Goal: Task Accomplishment & Management: Use online tool/utility

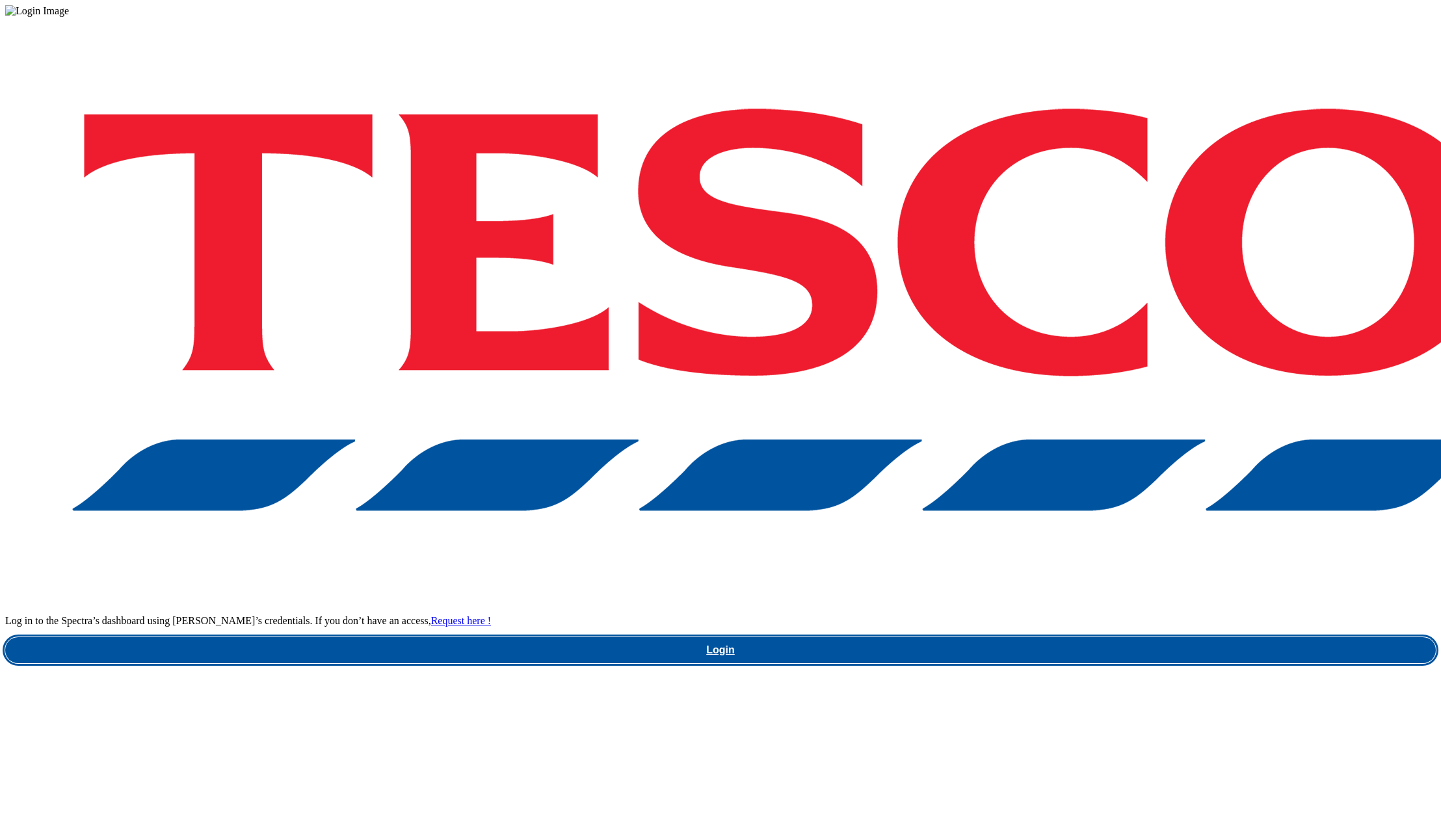
click at [1028, 637] on link "Login" at bounding box center [720, 650] width 1430 height 26
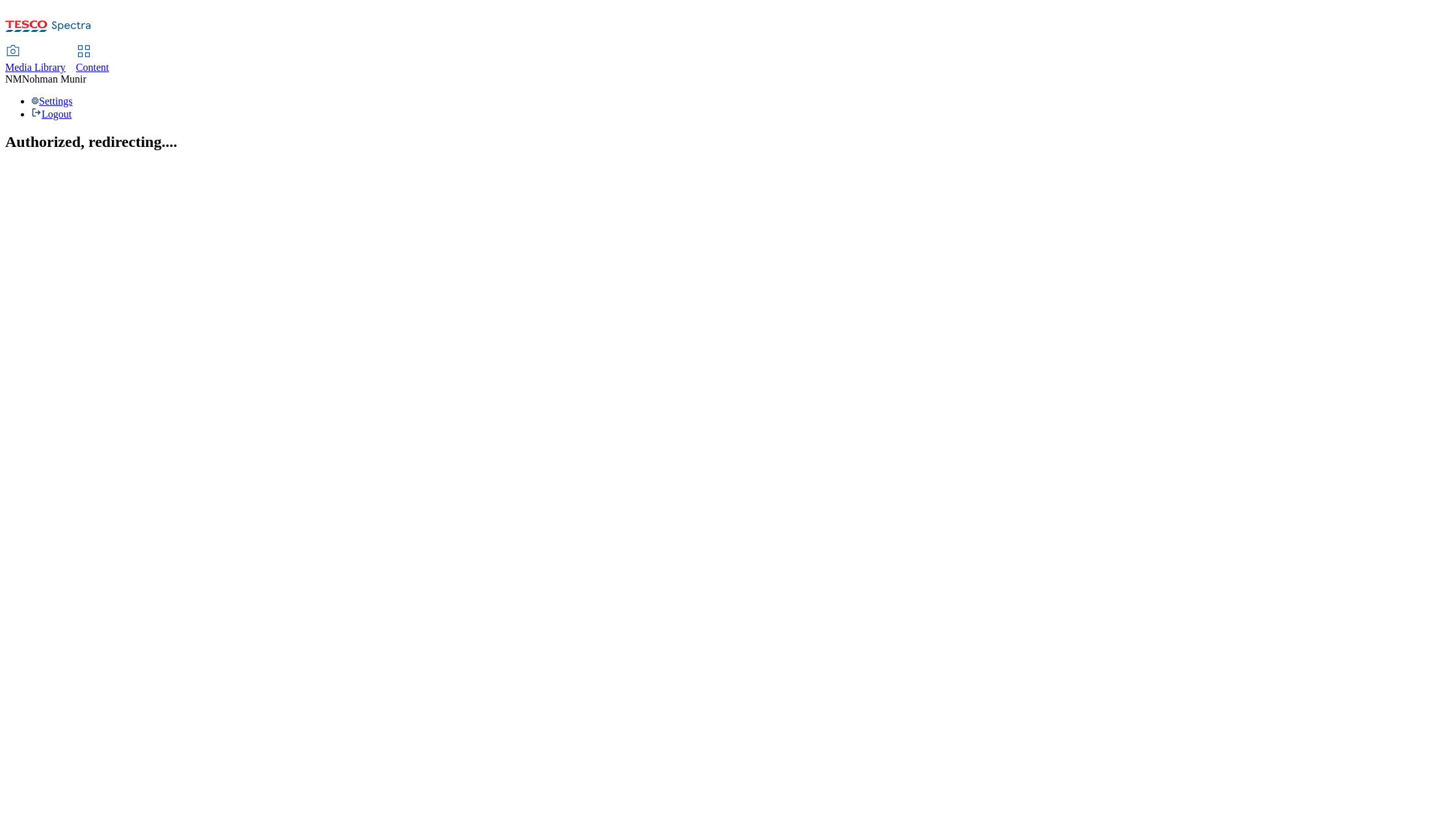
click at [109, 62] on span "Content" at bounding box center [93, 67] width 33 height 11
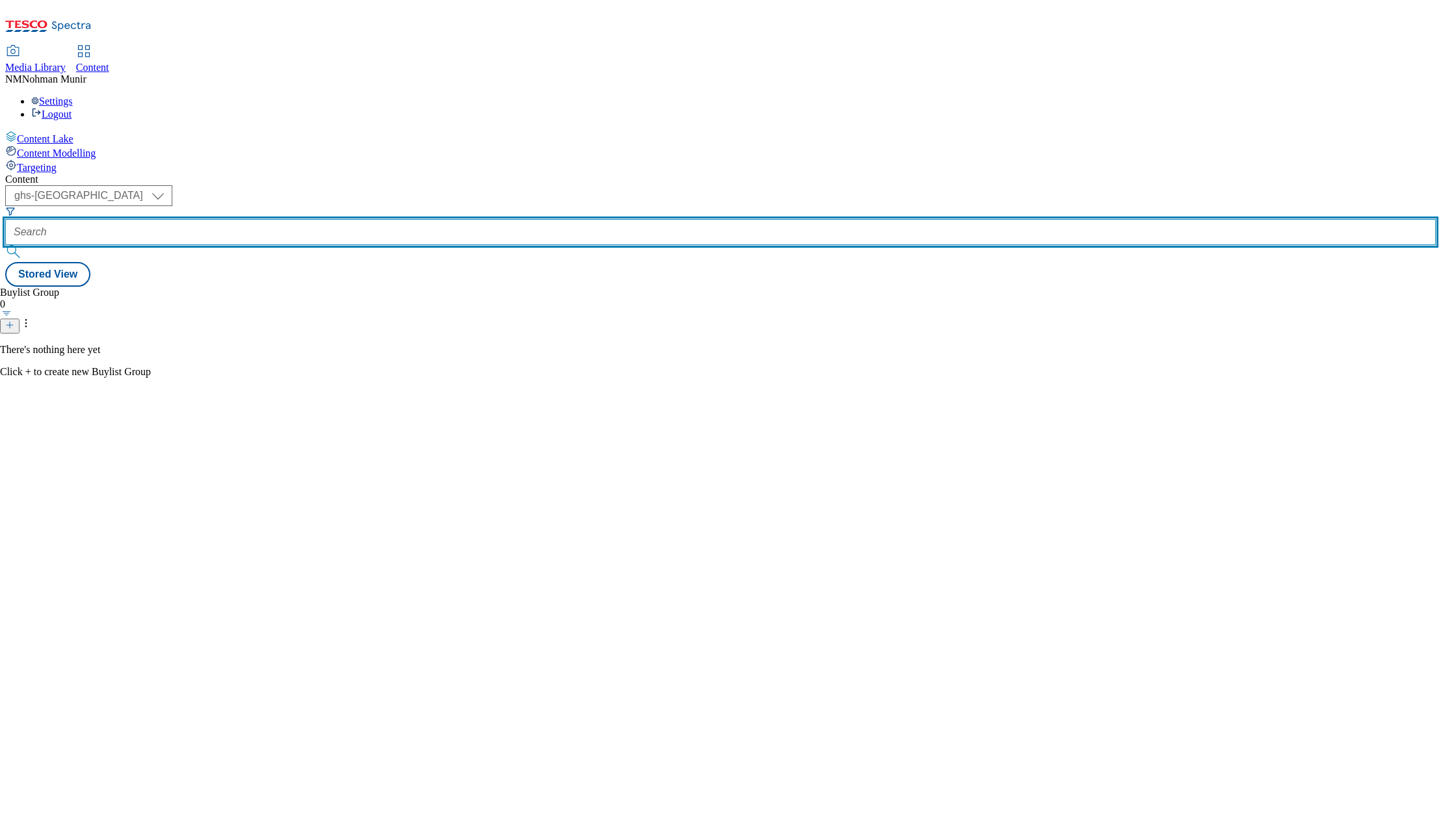
click at [334, 219] on input "text" at bounding box center [720, 232] width 1430 height 26
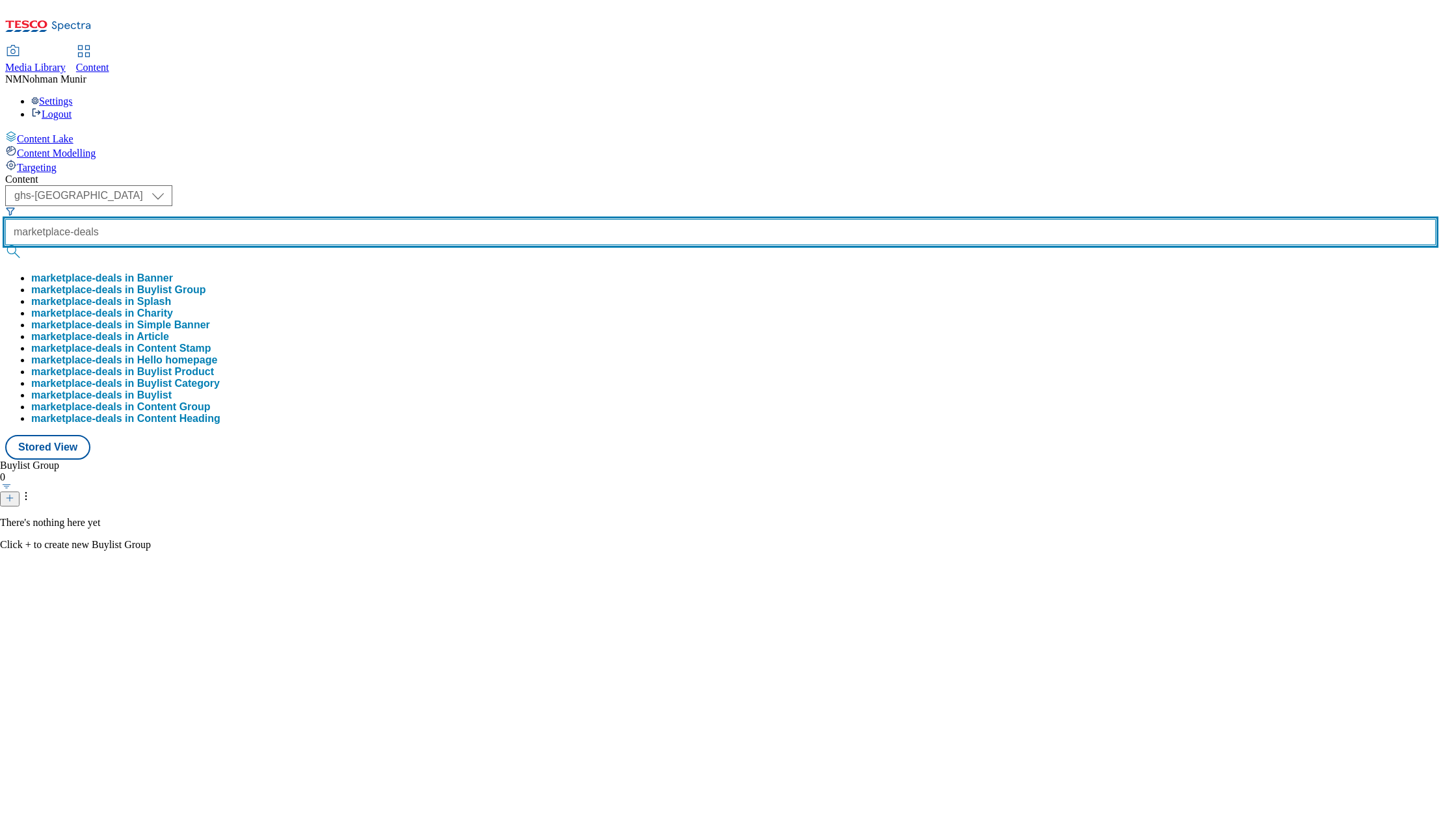
type input "marketplace-deals"
click at [5, 245] on button "submit" at bounding box center [14, 252] width 18 height 13
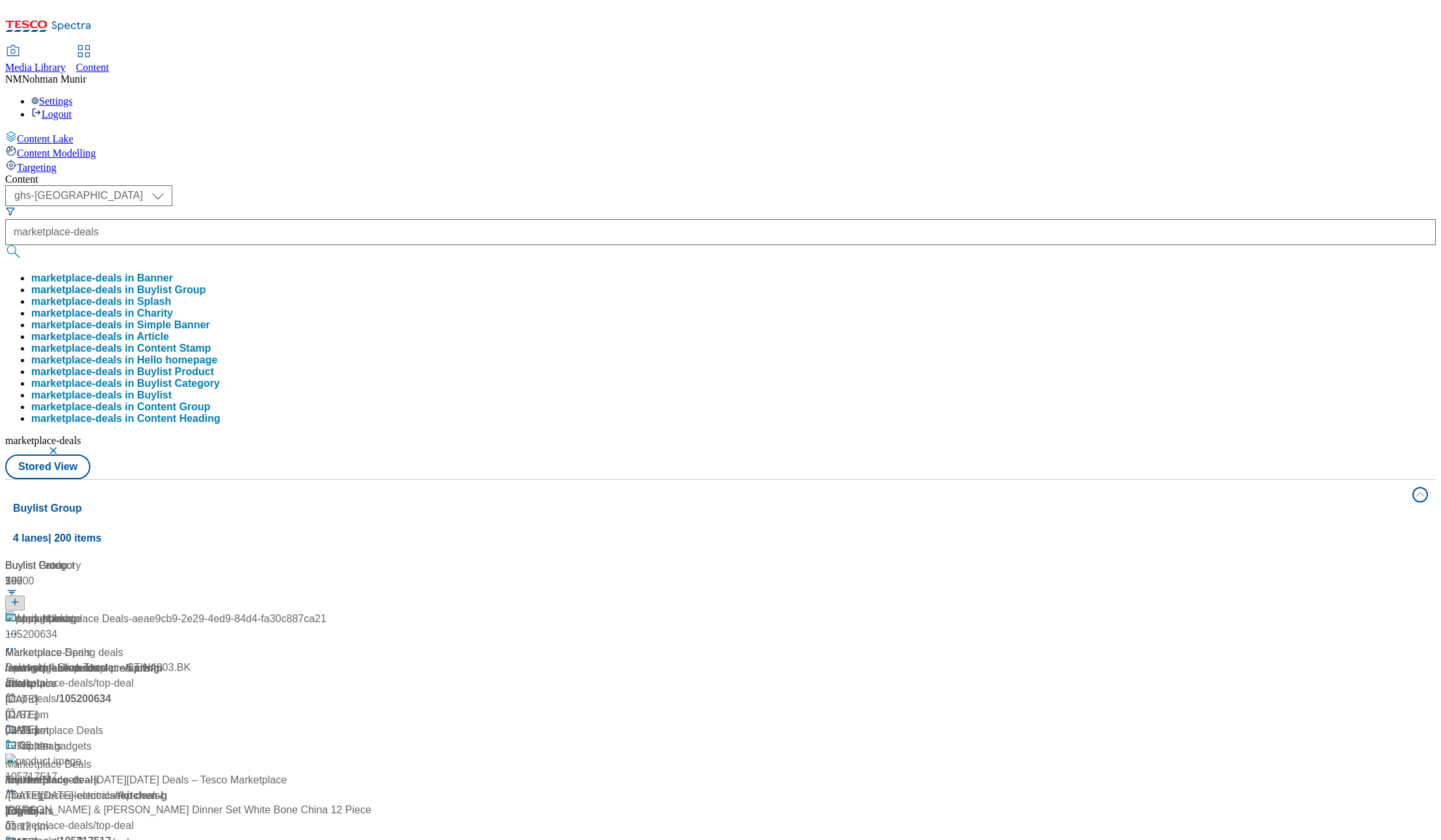
click at [750, 174] on div "Content" at bounding box center [720, 179] width 1430 height 12
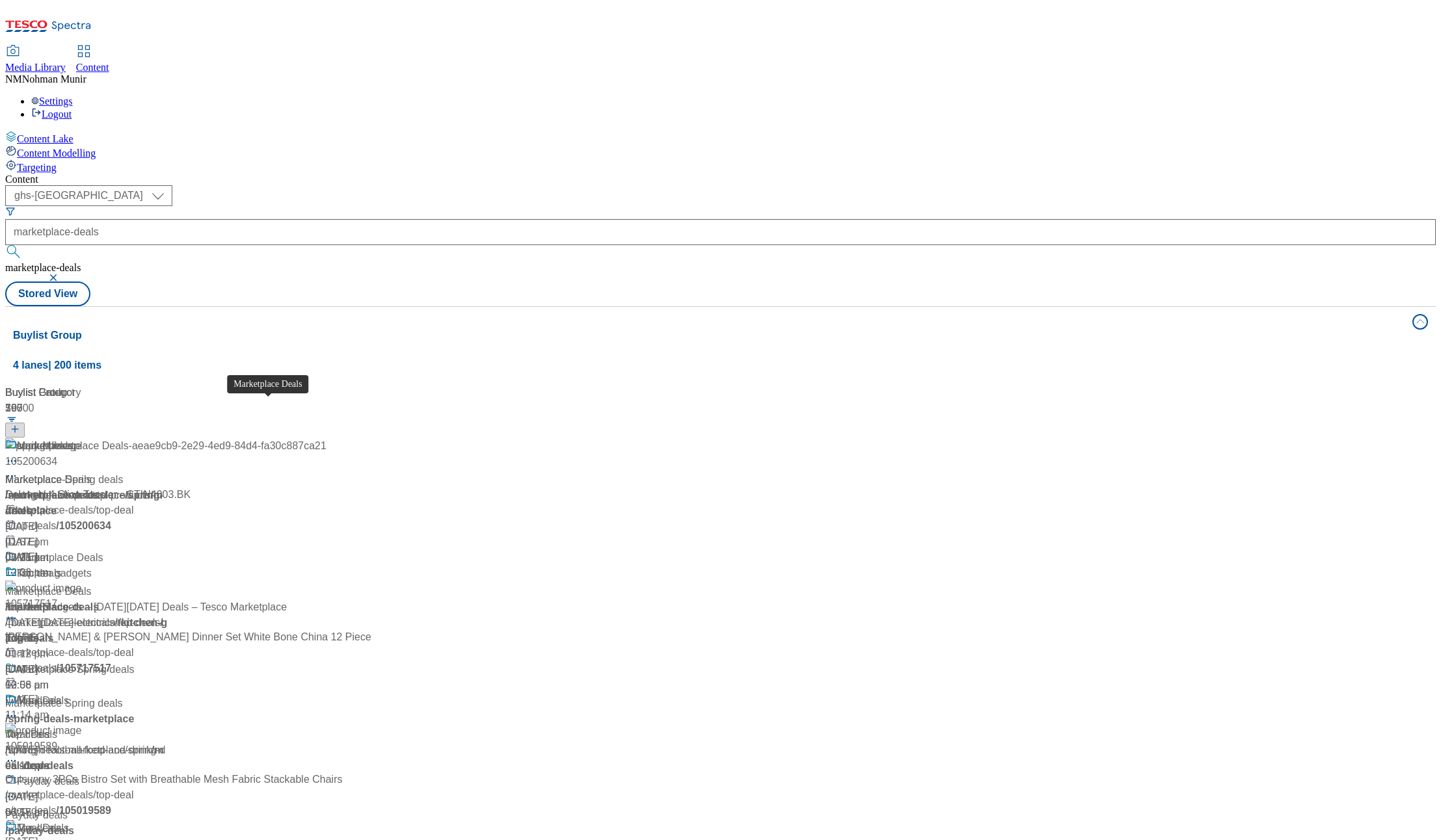
click at [103, 550] on div "Marketplace Deals" at bounding box center [60, 558] width 86 height 15
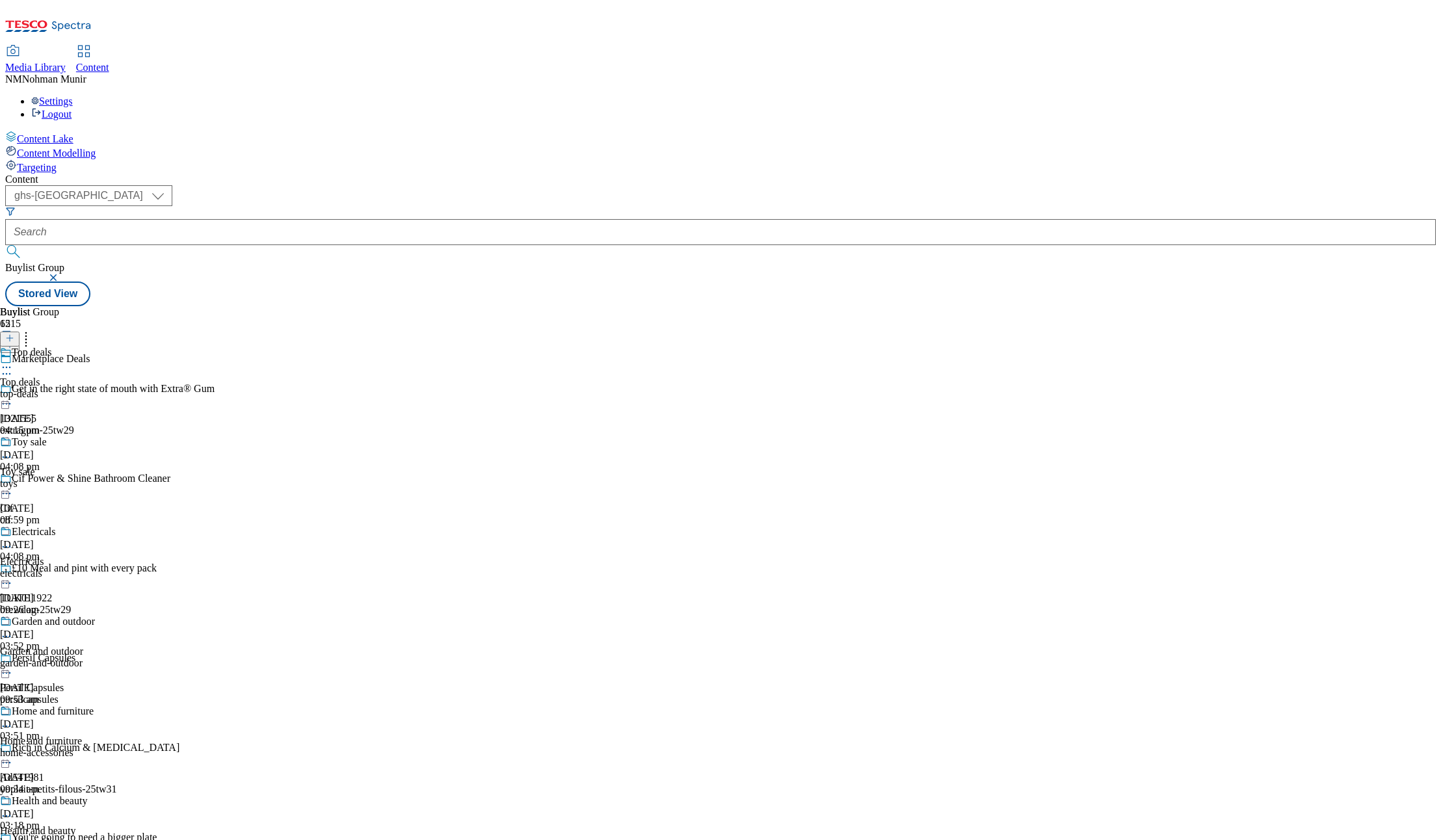
click at [102, 346] on div "Top deals Top deals top-deals 9 Sept 2025 04:15 pm" at bounding box center [51, 391] width 102 height 90
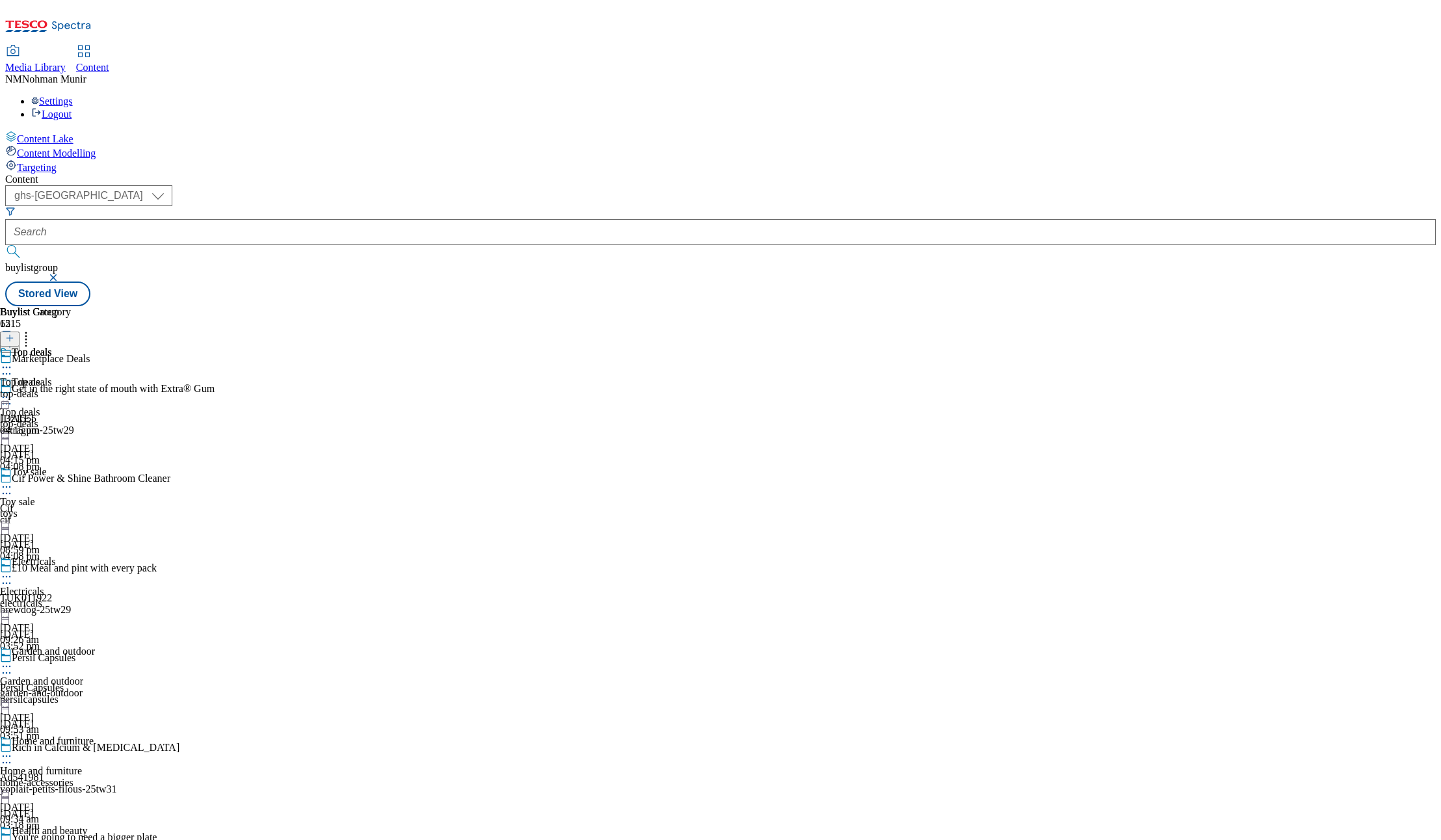
click at [102, 508] on div "toys" at bounding box center [51, 513] width 102 height 12
click at [136, 346] on div "Bikes and ride-ons Bikes and ride-ons bikes-ride-ons 9 Sept 2025 08:59 pm" at bounding box center [68, 391] width 136 height 90
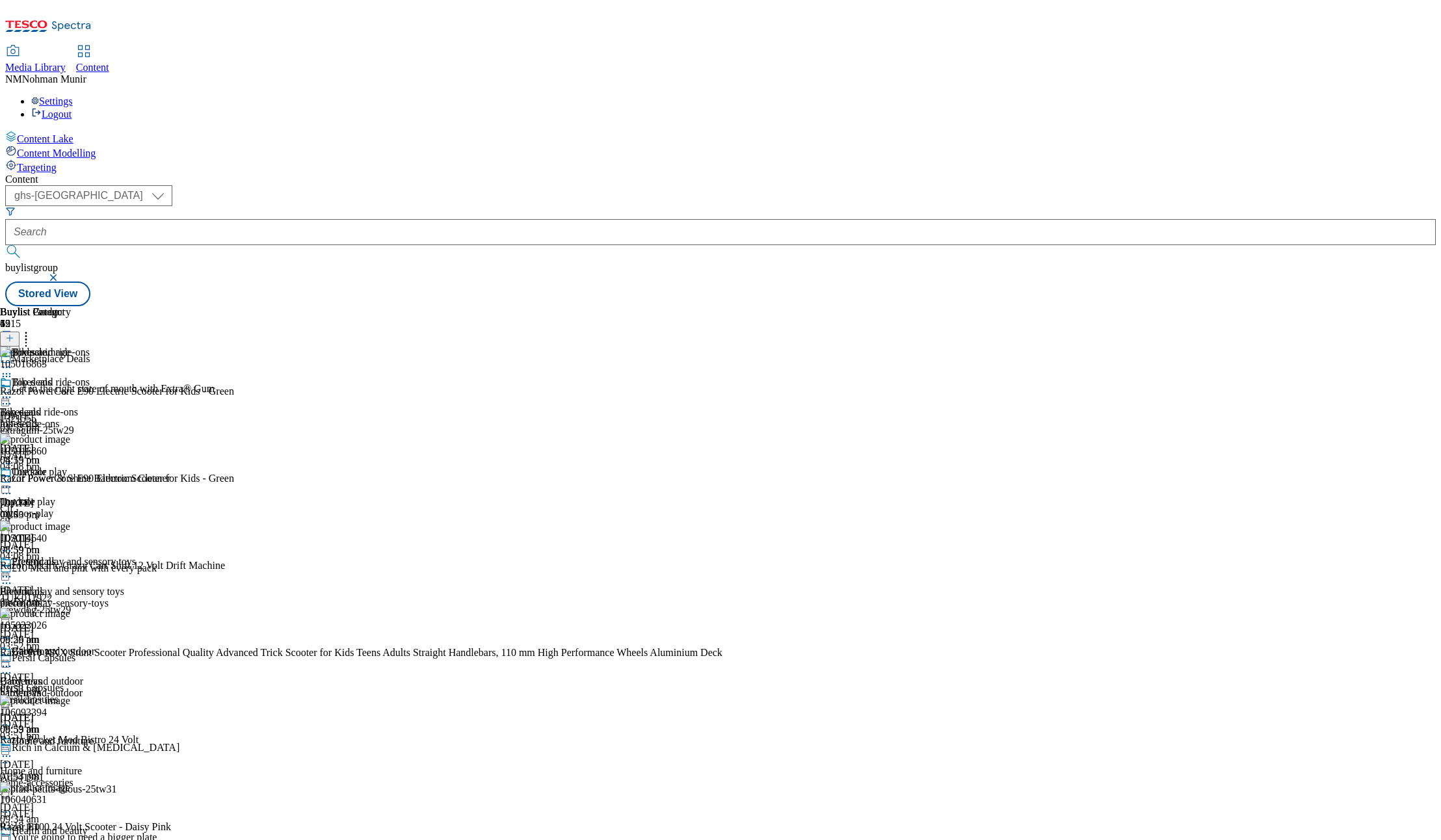
click at [136, 391] on div at bounding box center [68, 398] width 136 height 15
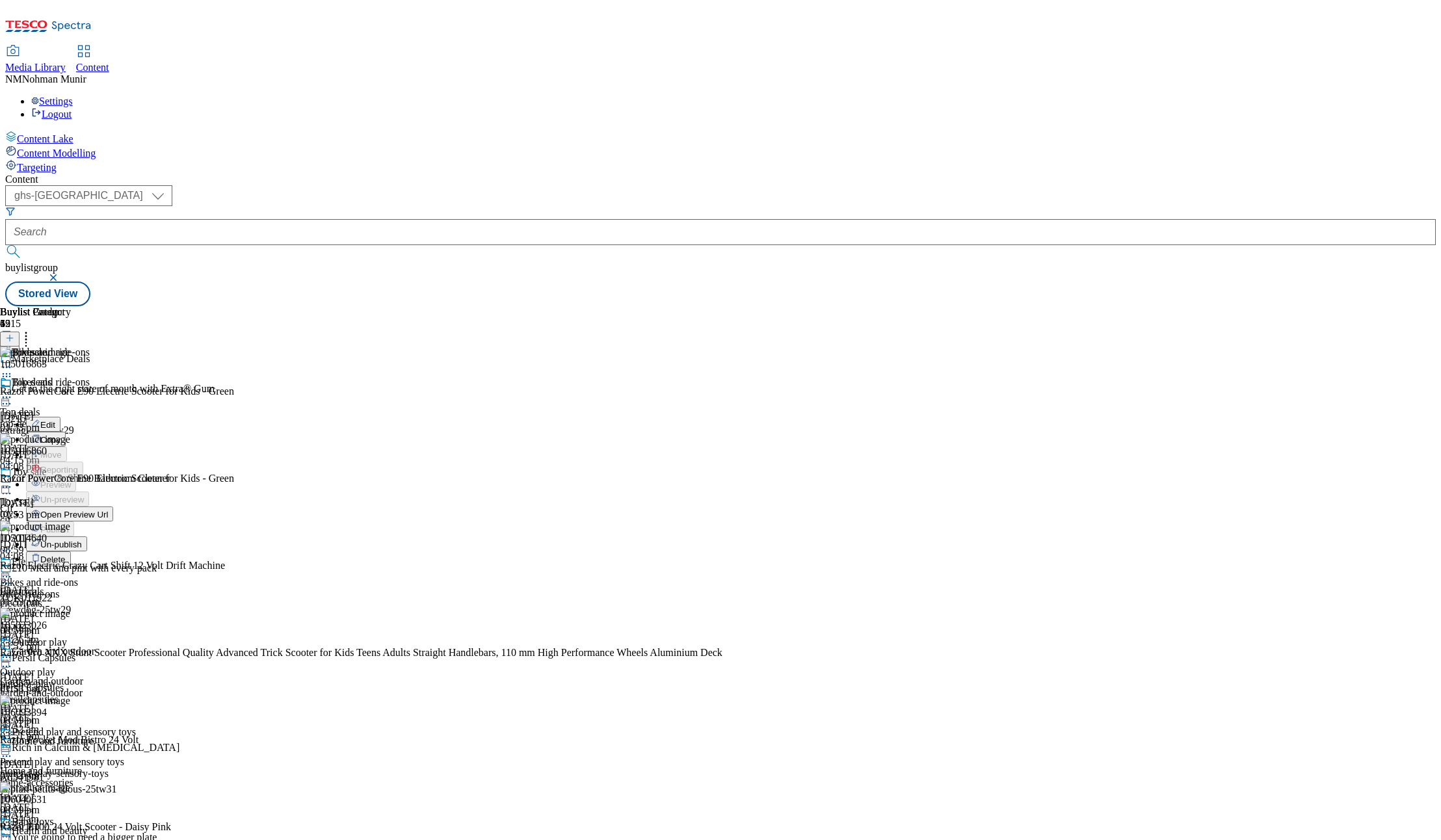
click at [87, 536] on button "Un-publish" at bounding box center [56, 543] width 61 height 15
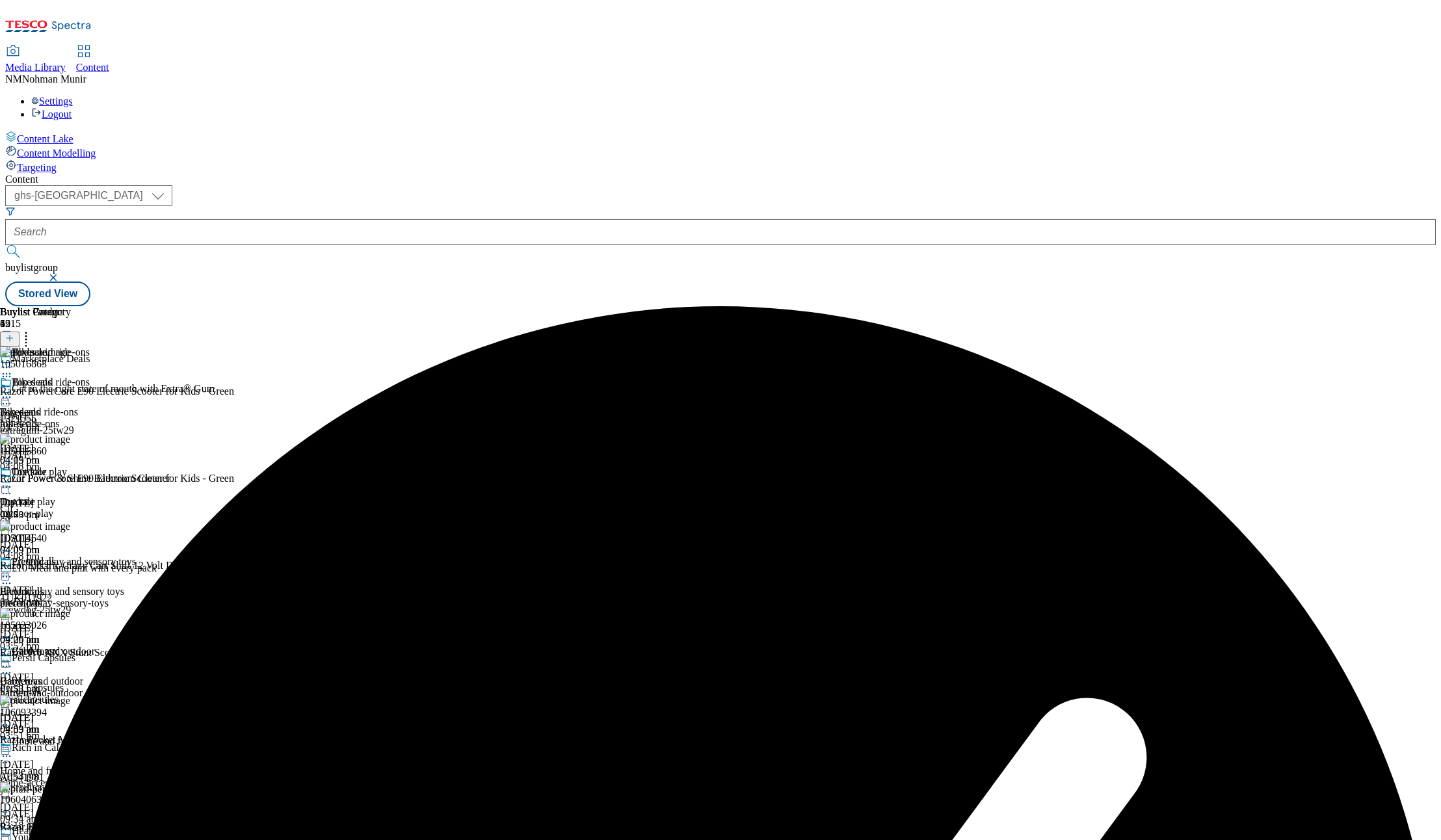
click at [13, 391] on icon at bounding box center [6, 397] width 13 height 13
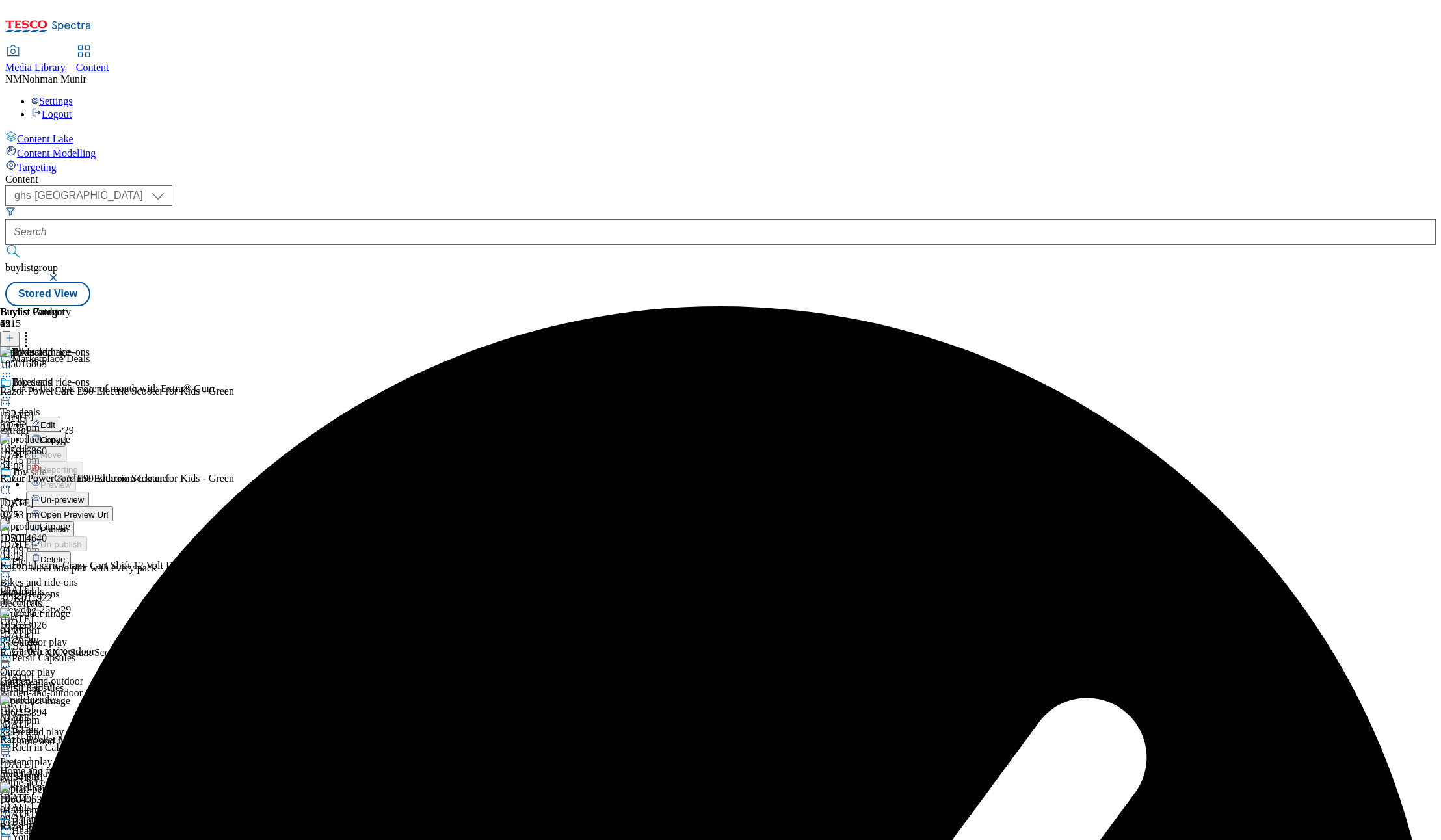
click at [84, 495] on span "Un-preview" at bounding box center [62, 500] width 43 height 10
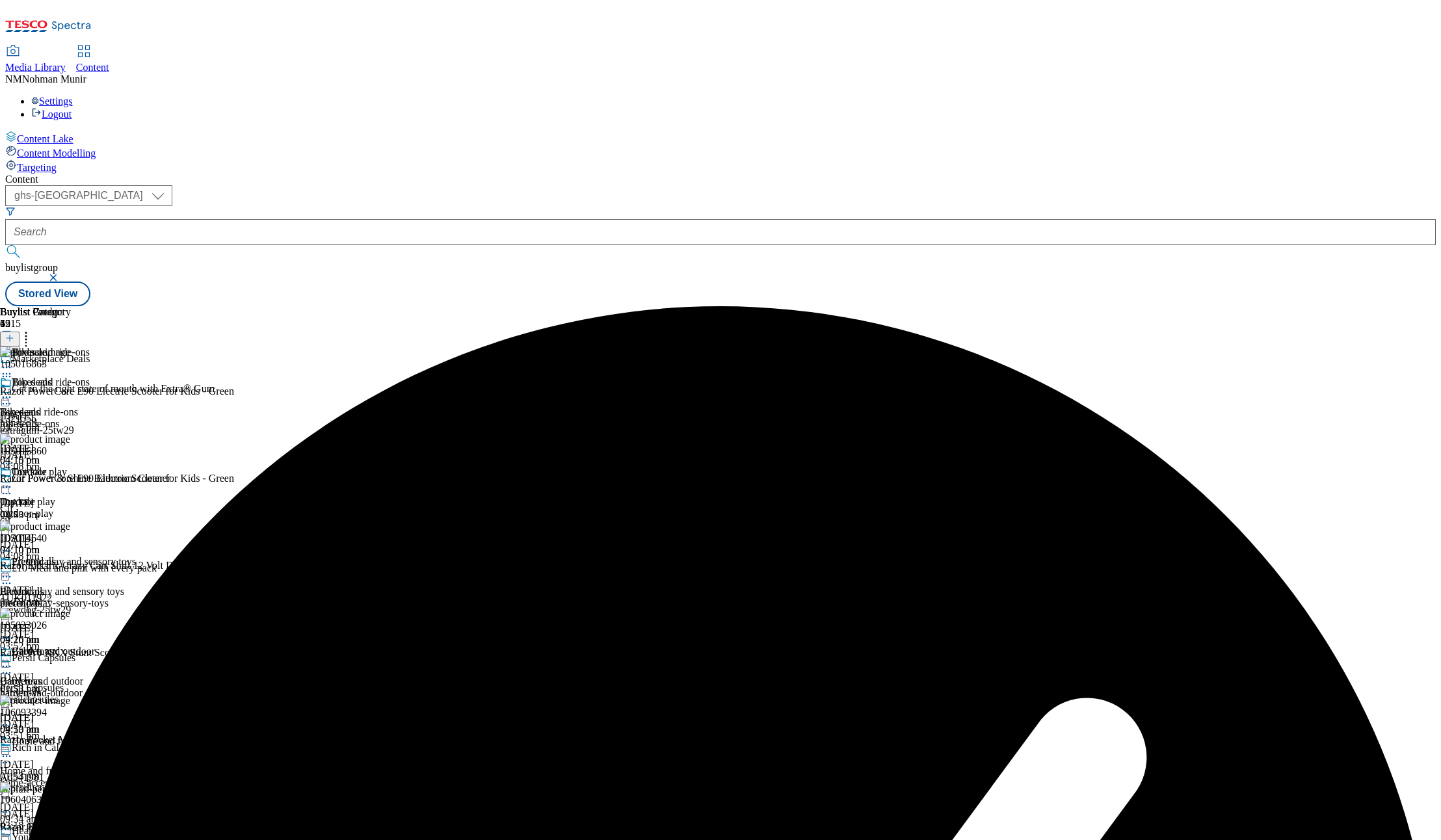
click at [32, 330] on icon at bounding box center [26, 336] width 13 height 13
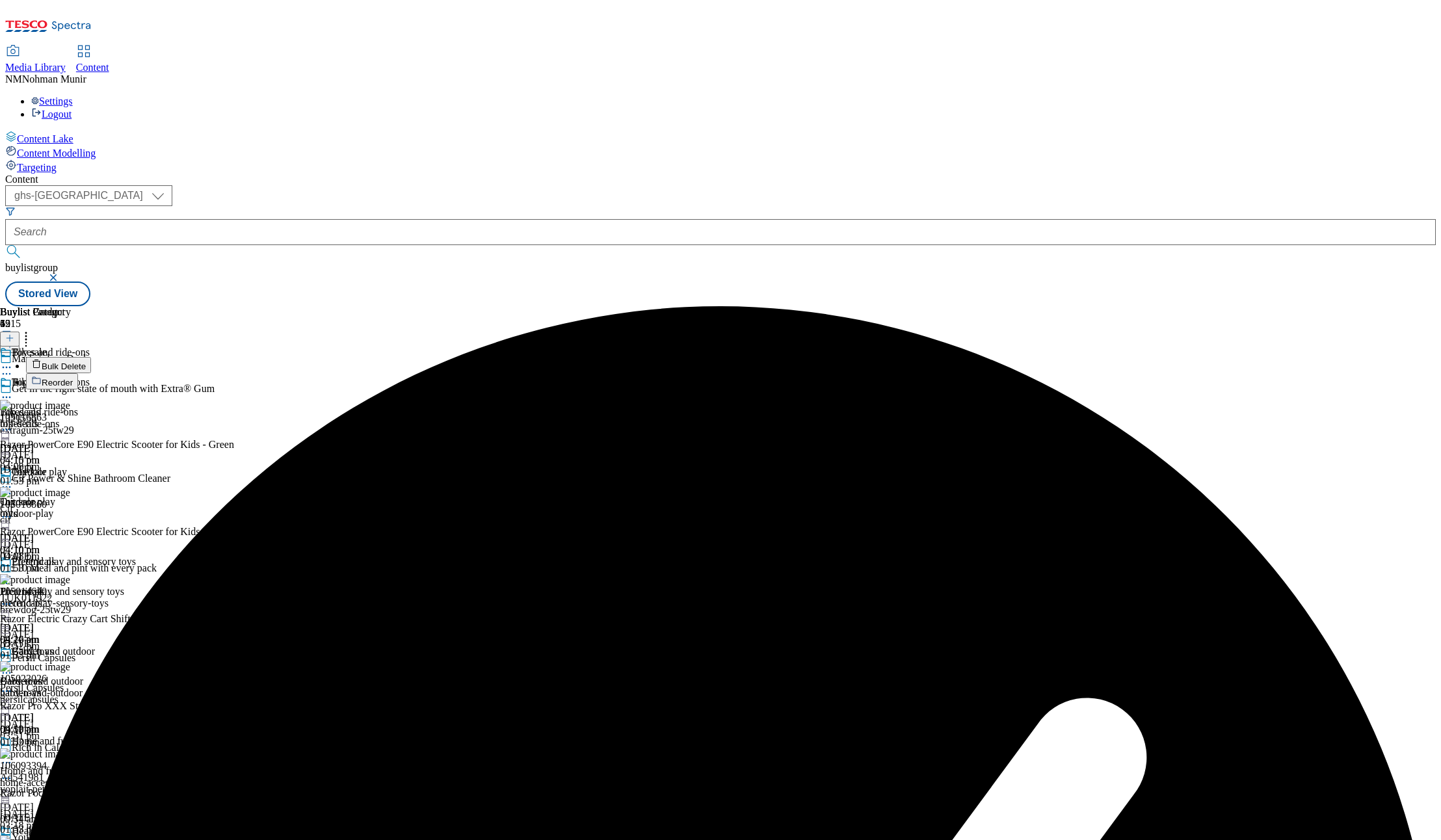
click at [78, 373] on button "Reorder" at bounding box center [52, 381] width 52 height 16
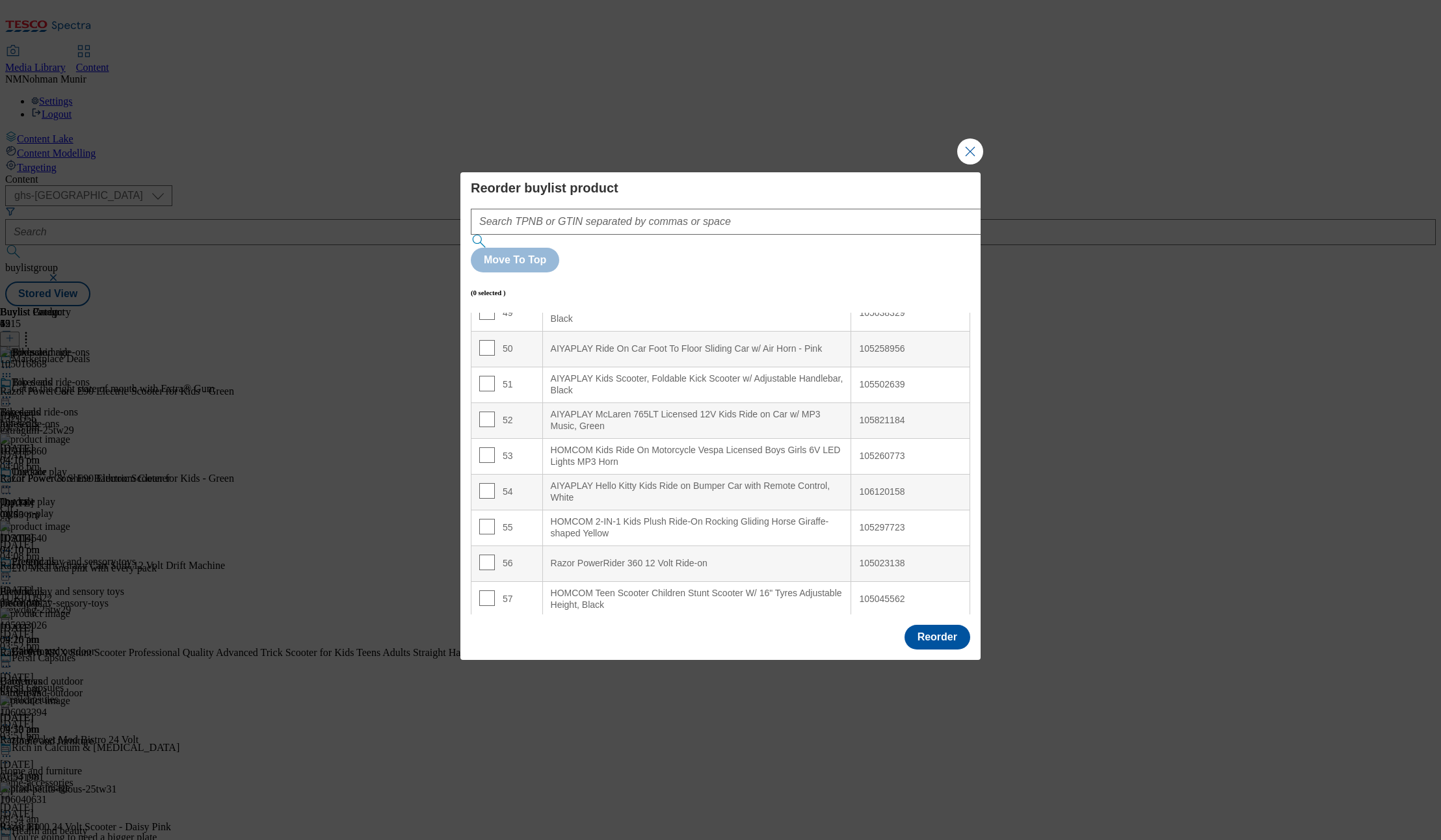
scroll to position [1883, 0]
click at [489, 337] on input "Modal" at bounding box center [487, 344] width 15 height 15
checkbox input "true"
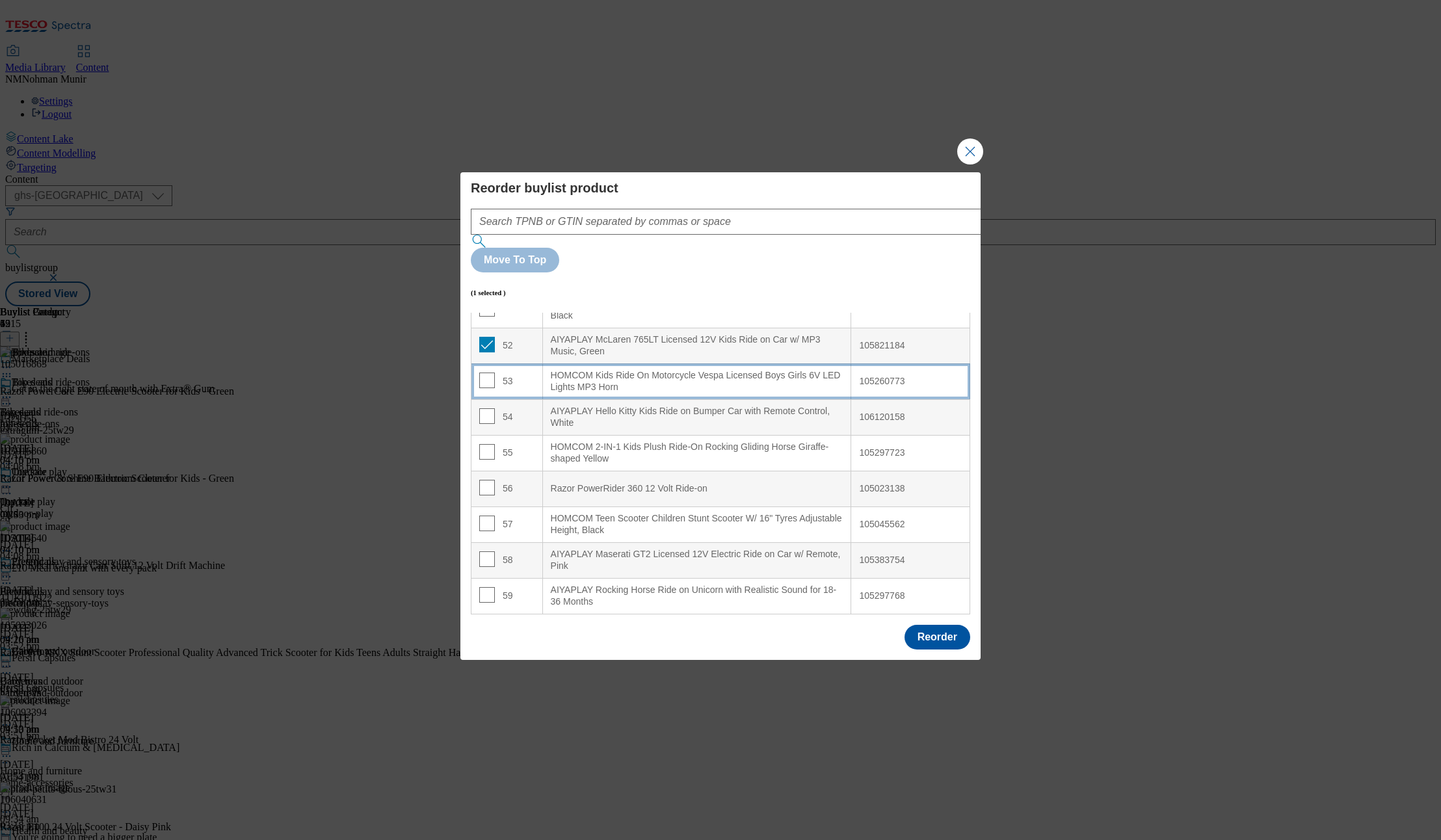
click at [487, 363] on td "53" at bounding box center [507, 381] width 72 height 36
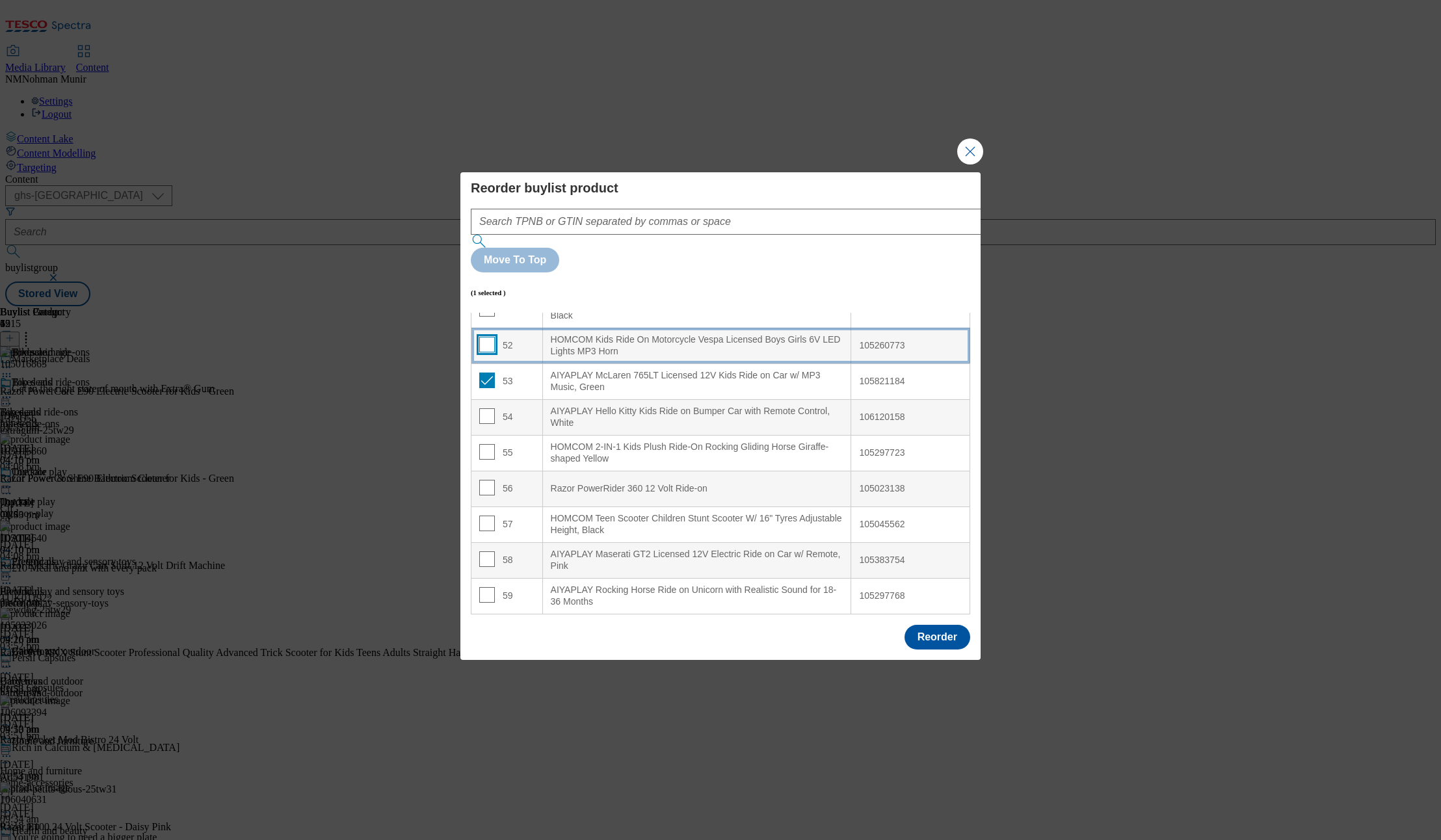
click at [488, 337] on input "Modal" at bounding box center [487, 344] width 15 height 15
click at [485, 337] on input "Modal" at bounding box center [487, 344] width 15 height 15
checkbox input "false"
click at [542, 327] on Horn "HOMCOM Kids Ride On Motorcycle Vespa Licensed Boys Girls 6V LED Lights MP3 Horn" at bounding box center [696, 345] width 309 height 36
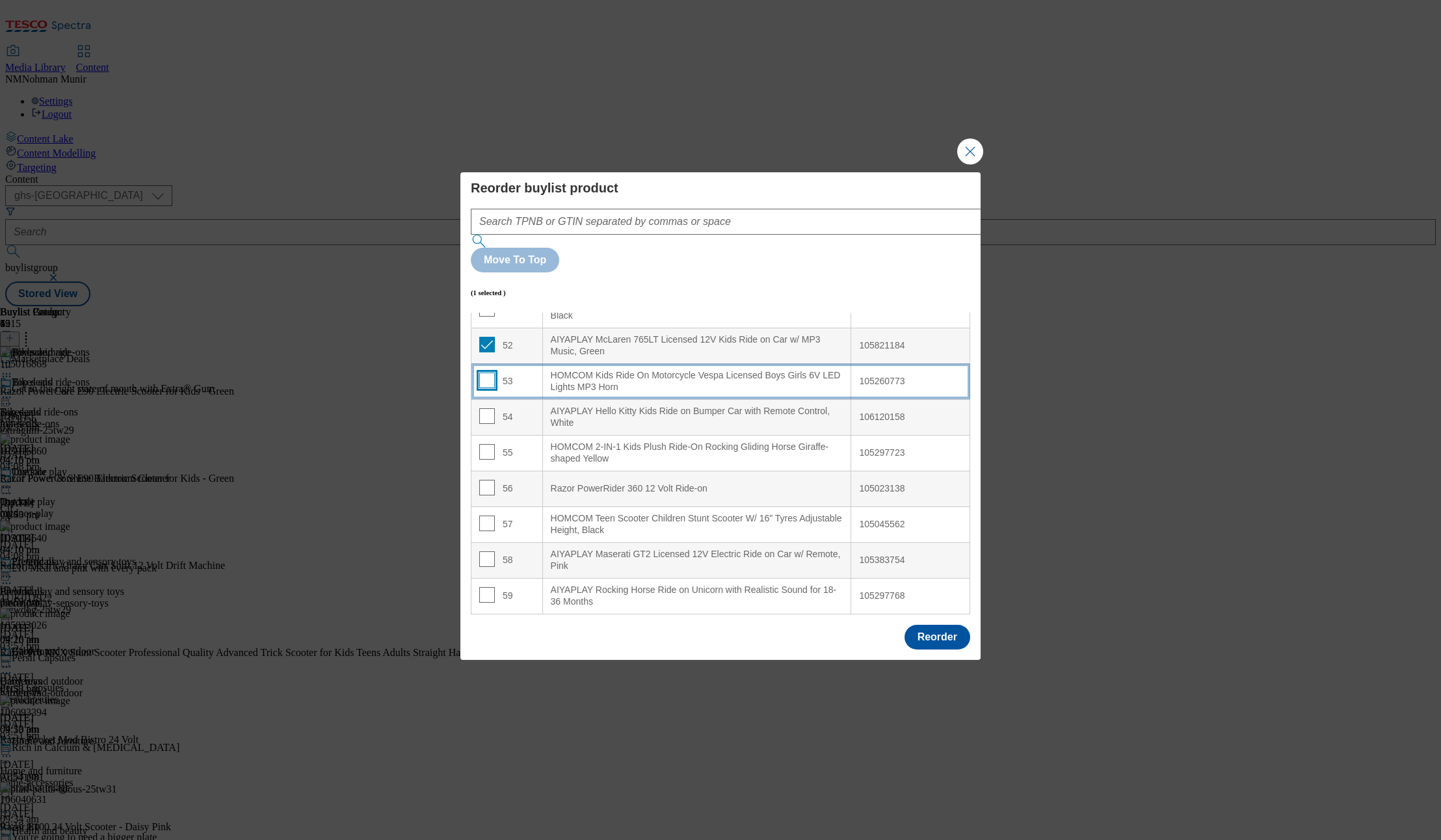
click at [487, 372] on input "Modal" at bounding box center [487, 380] width 15 height 15
checkbox input "true"
click at [487, 408] on input "Modal" at bounding box center [487, 416] width 15 height 15
checkbox input "true"
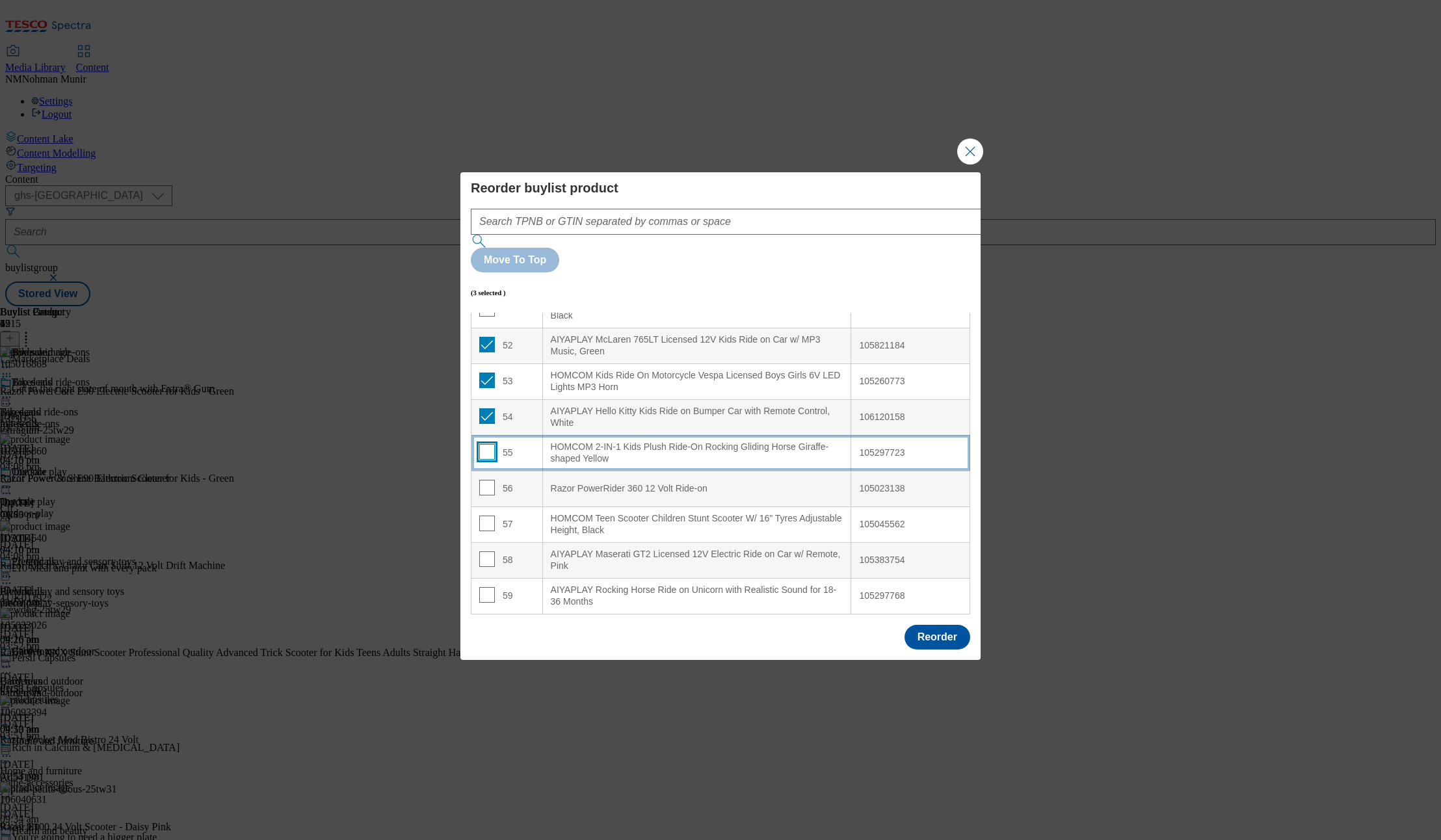
click at [487, 444] on input "Modal" at bounding box center [487, 452] width 15 height 15
checkbox input "true"
click at [487, 480] on input "Modal" at bounding box center [487, 487] width 15 height 15
checkbox input "true"
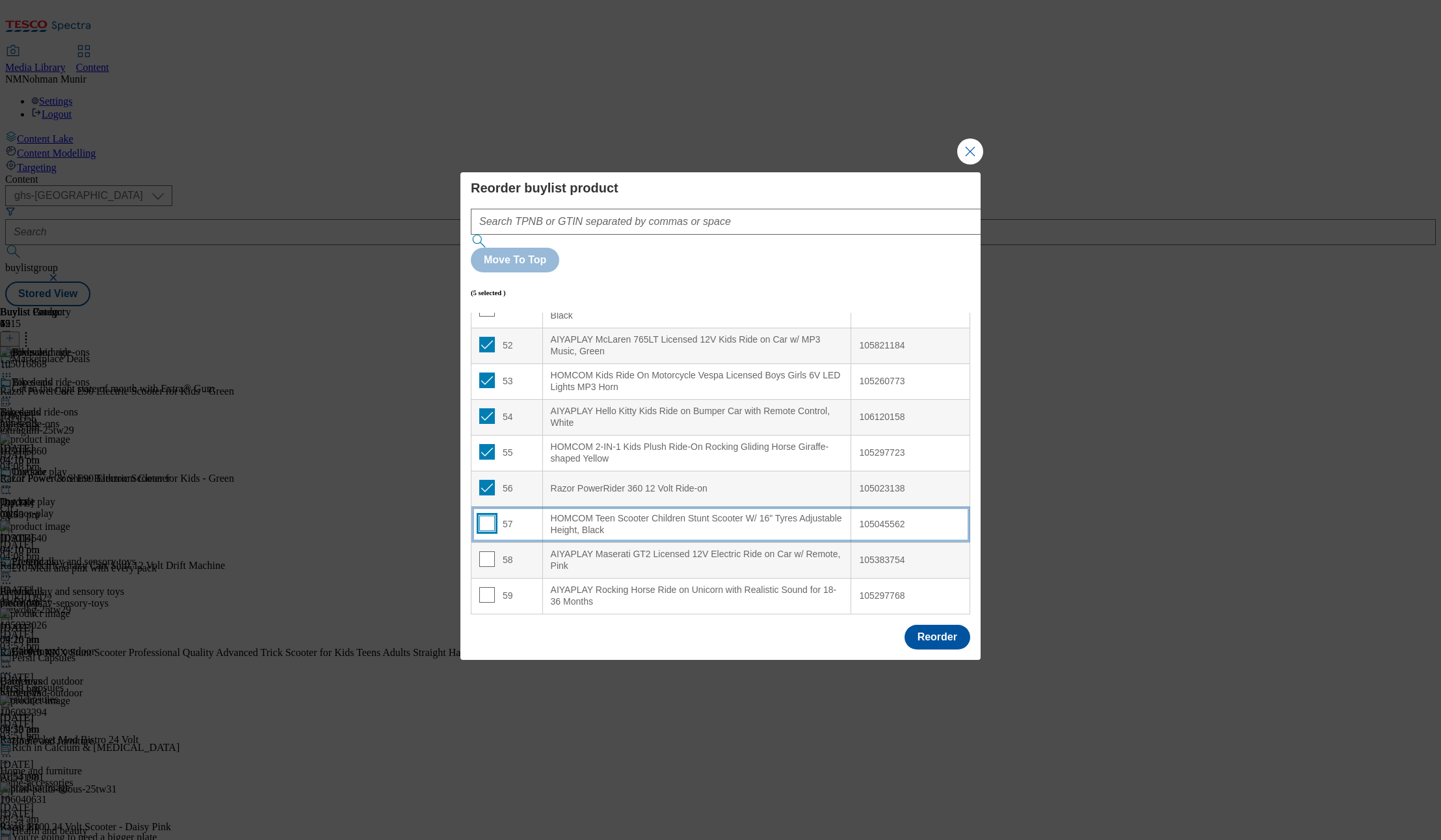
click at [487, 515] on input "Modal" at bounding box center [487, 523] width 15 height 15
checkbox input "true"
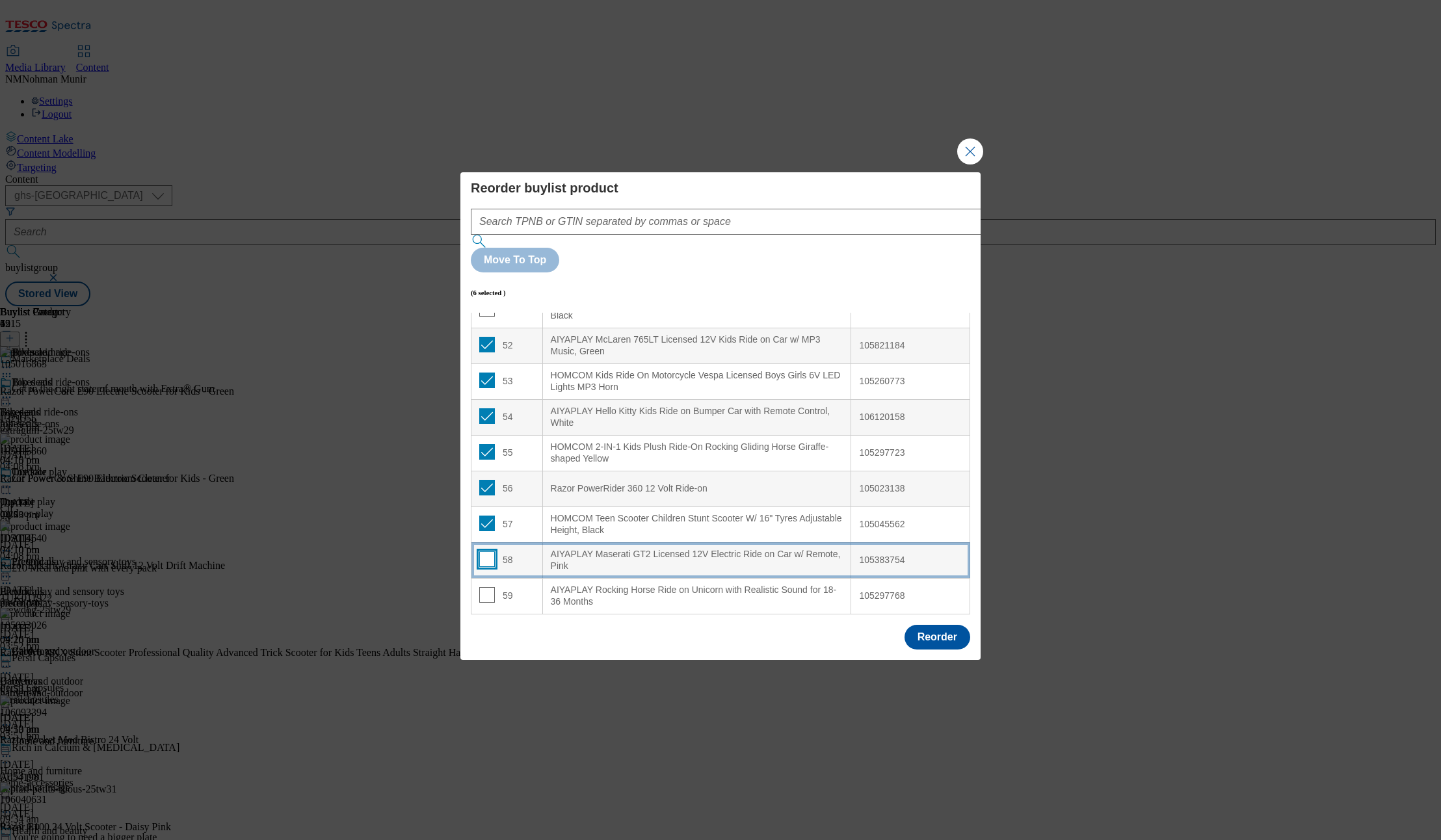
click at [487, 551] on input "Modal" at bounding box center [487, 559] width 15 height 15
checkbox input "true"
click at [487, 587] on input "Modal" at bounding box center [487, 595] width 15 height 15
checkbox input "true"
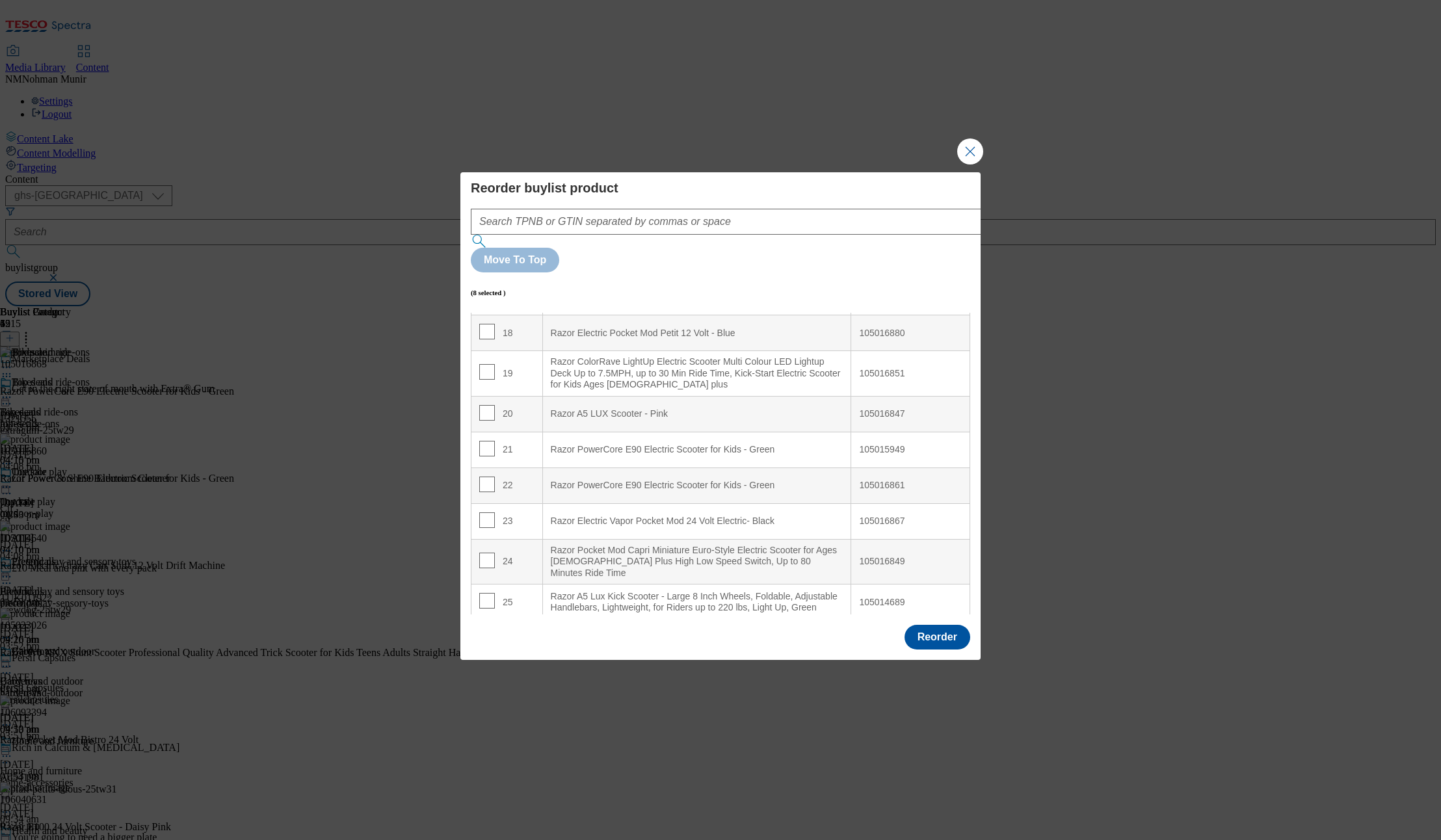
scroll to position [0, 0]
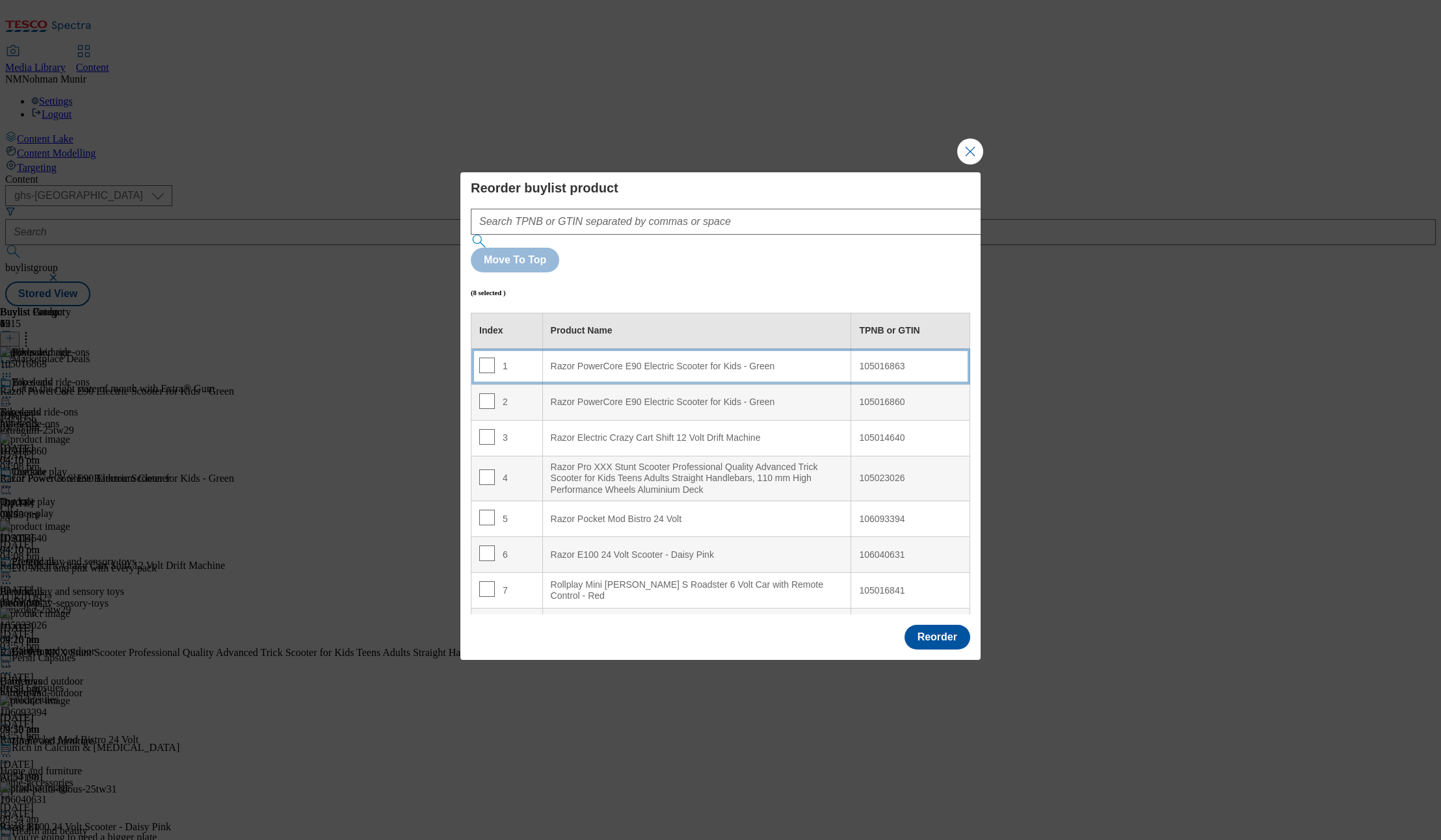
click at [712, 348] on Green "Razor PowerCore E90 Electric Scooter for Kids - Green" at bounding box center [696, 366] width 309 height 36
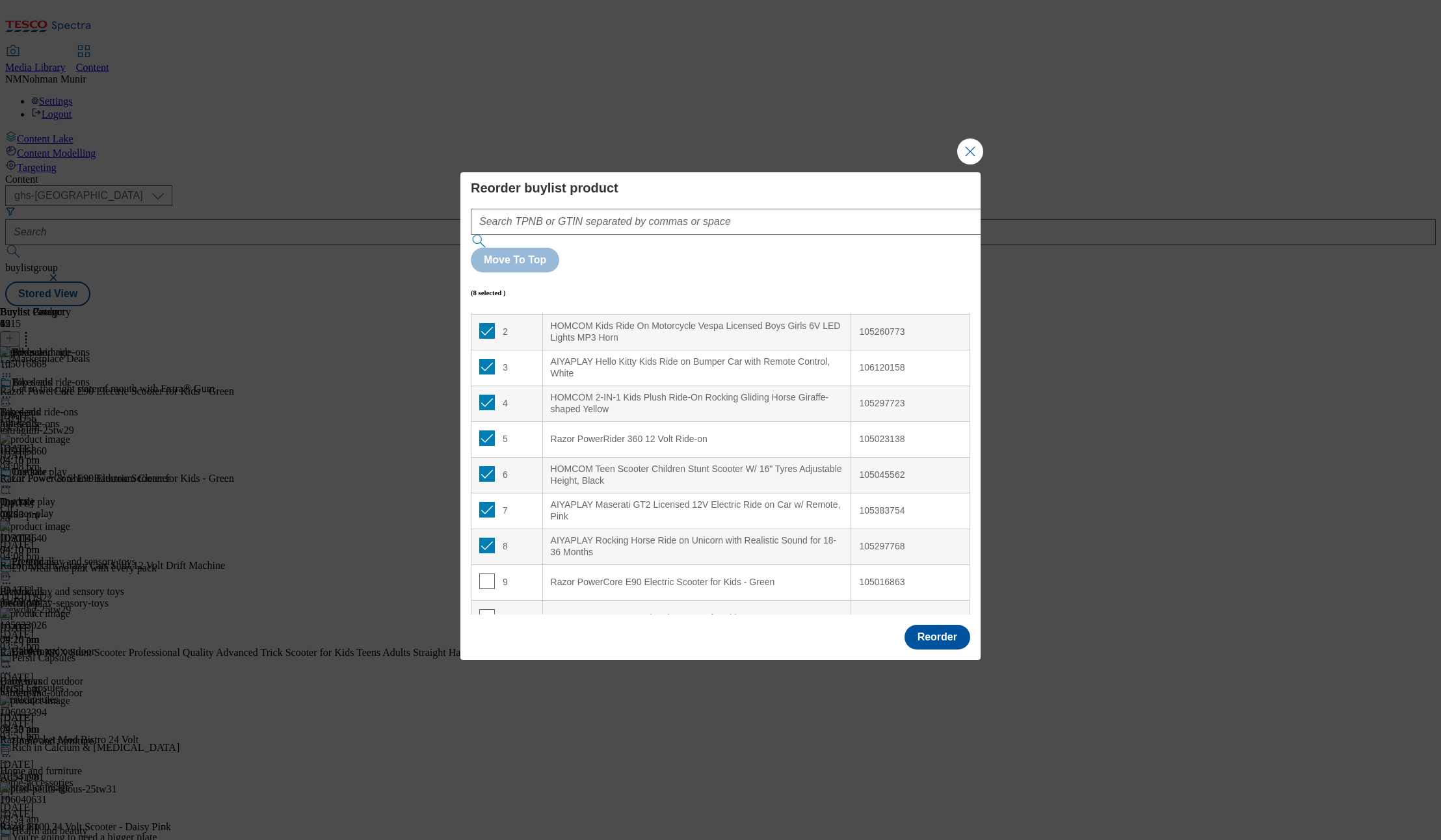
scroll to position [62, 0]
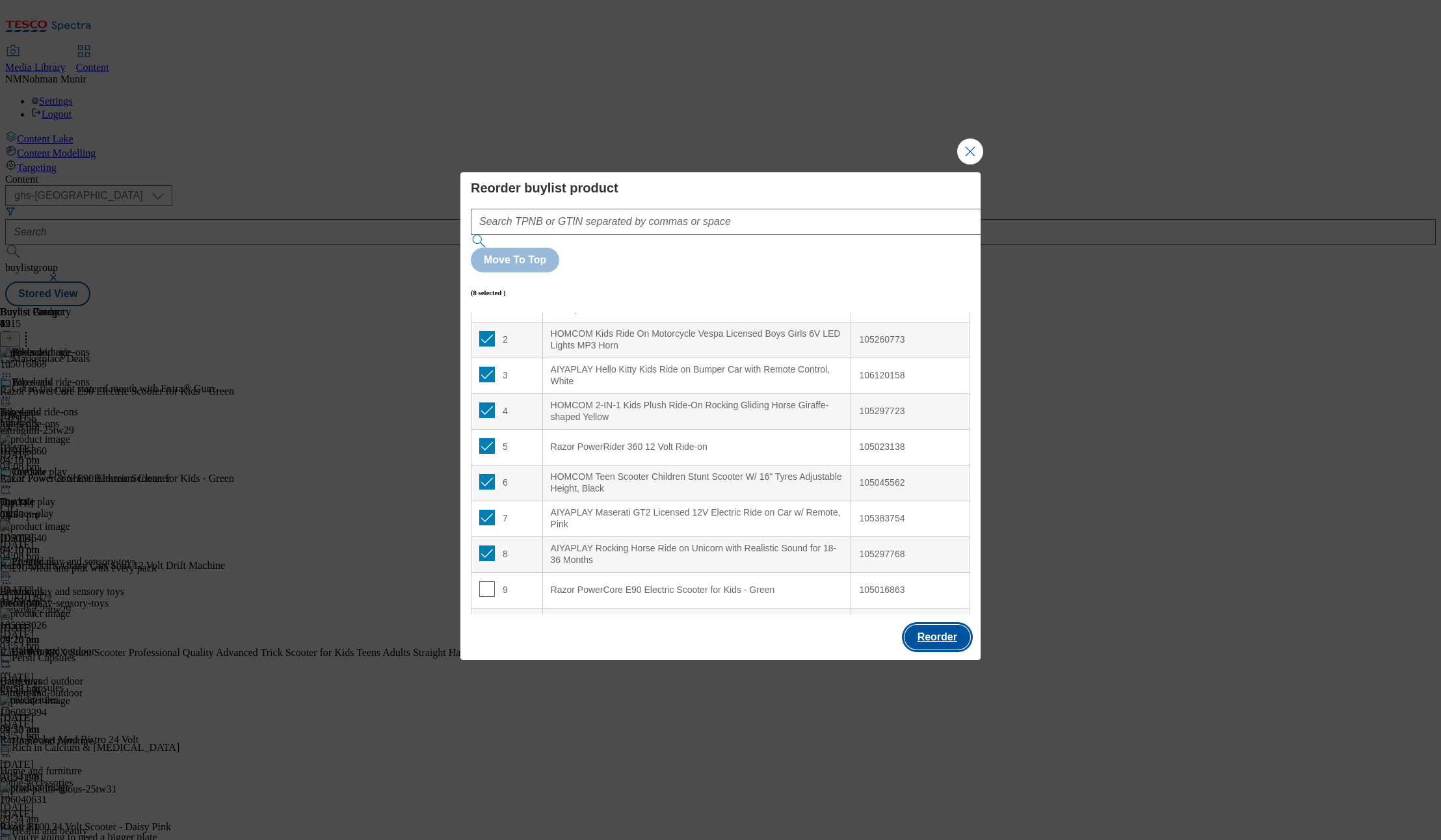
click at [935, 625] on button "Reorder" at bounding box center [938, 637] width 66 height 25
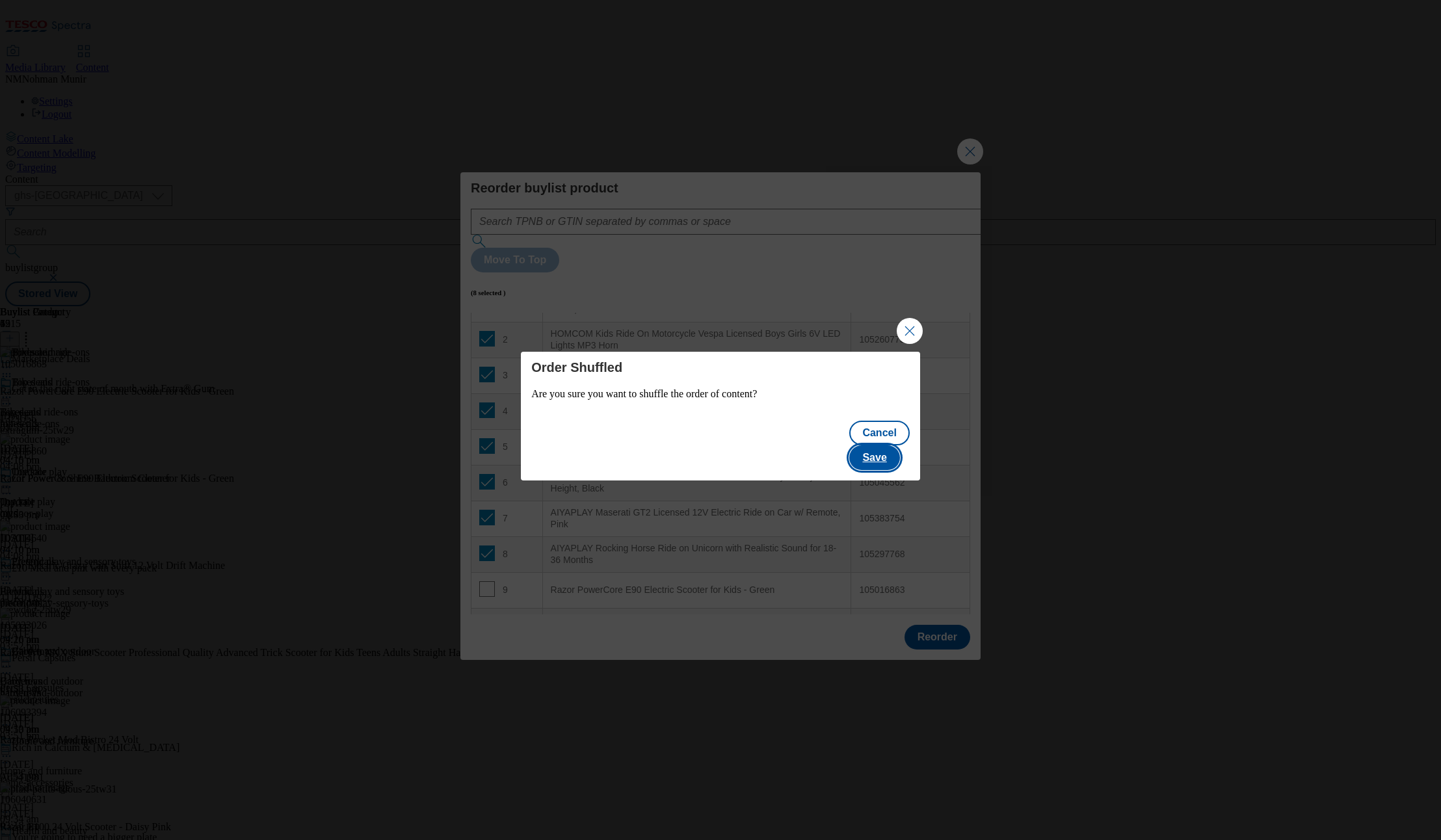
click at [892, 445] on button "Save" at bounding box center [874, 457] width 50 height 25
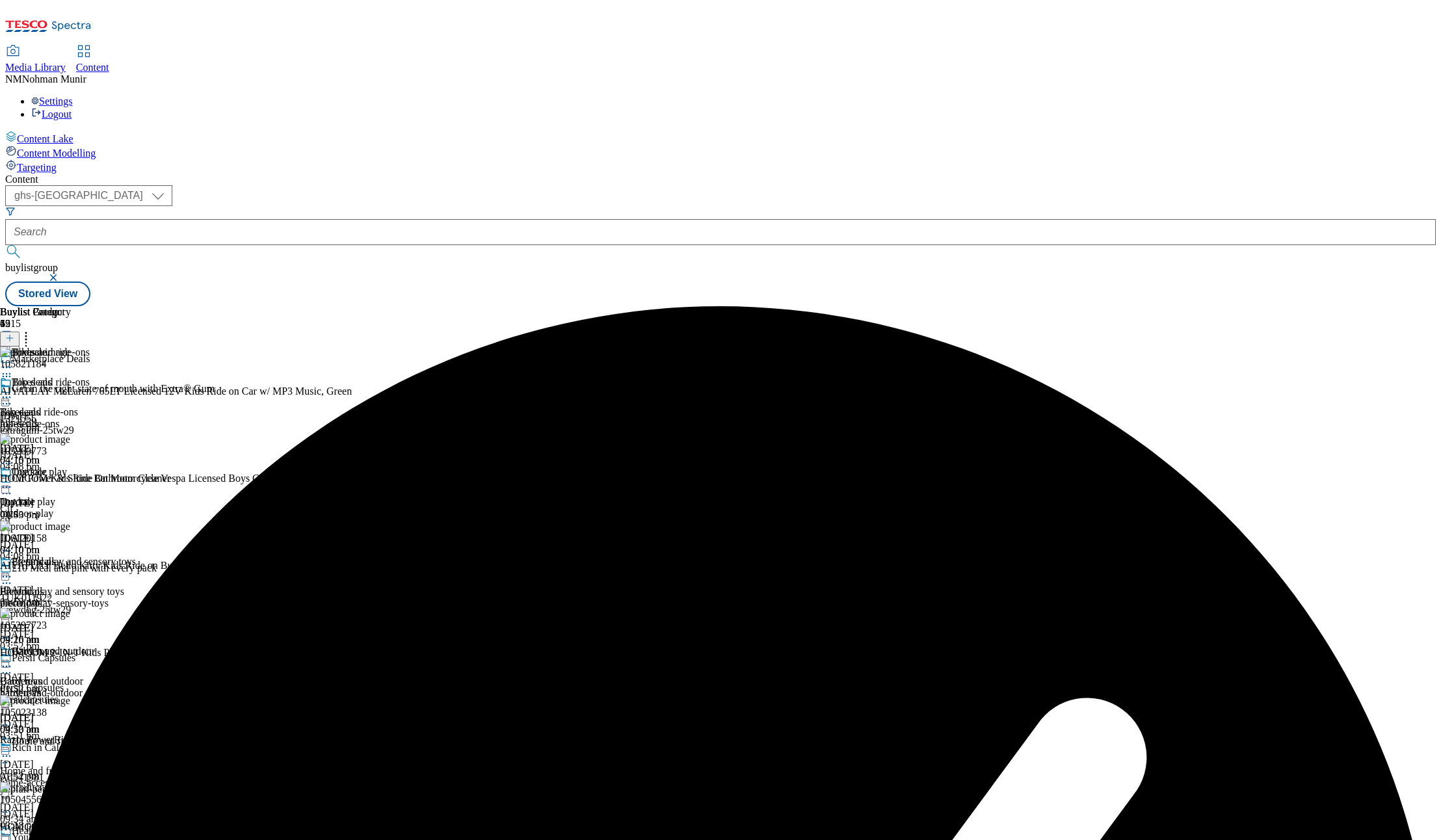
click at [136, 391] on div at bounding box center [68, 398] width 136 height 15
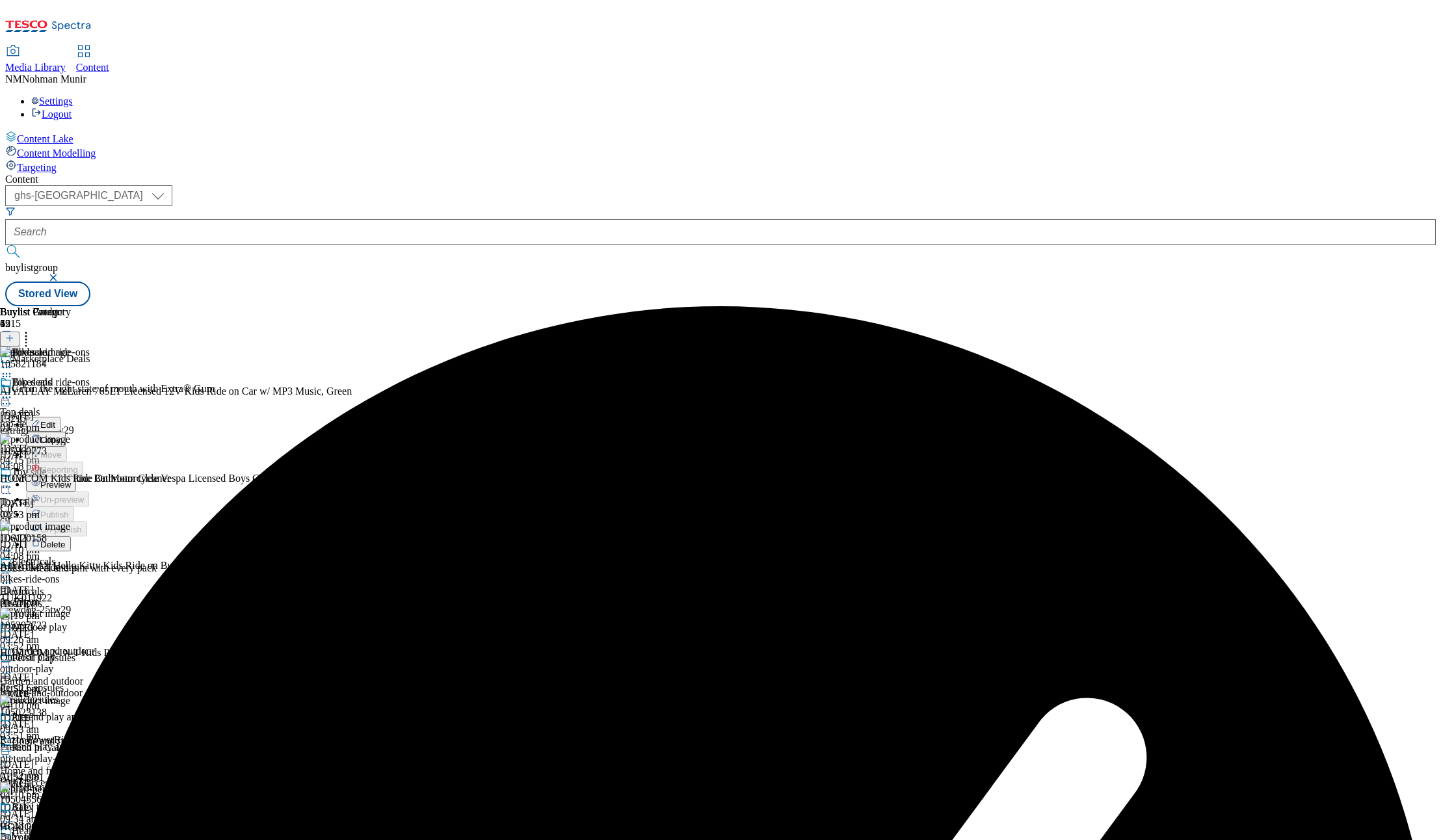
click at [76, 477] on button "Preview" at bounding box center [50, 484] width 50 height 15
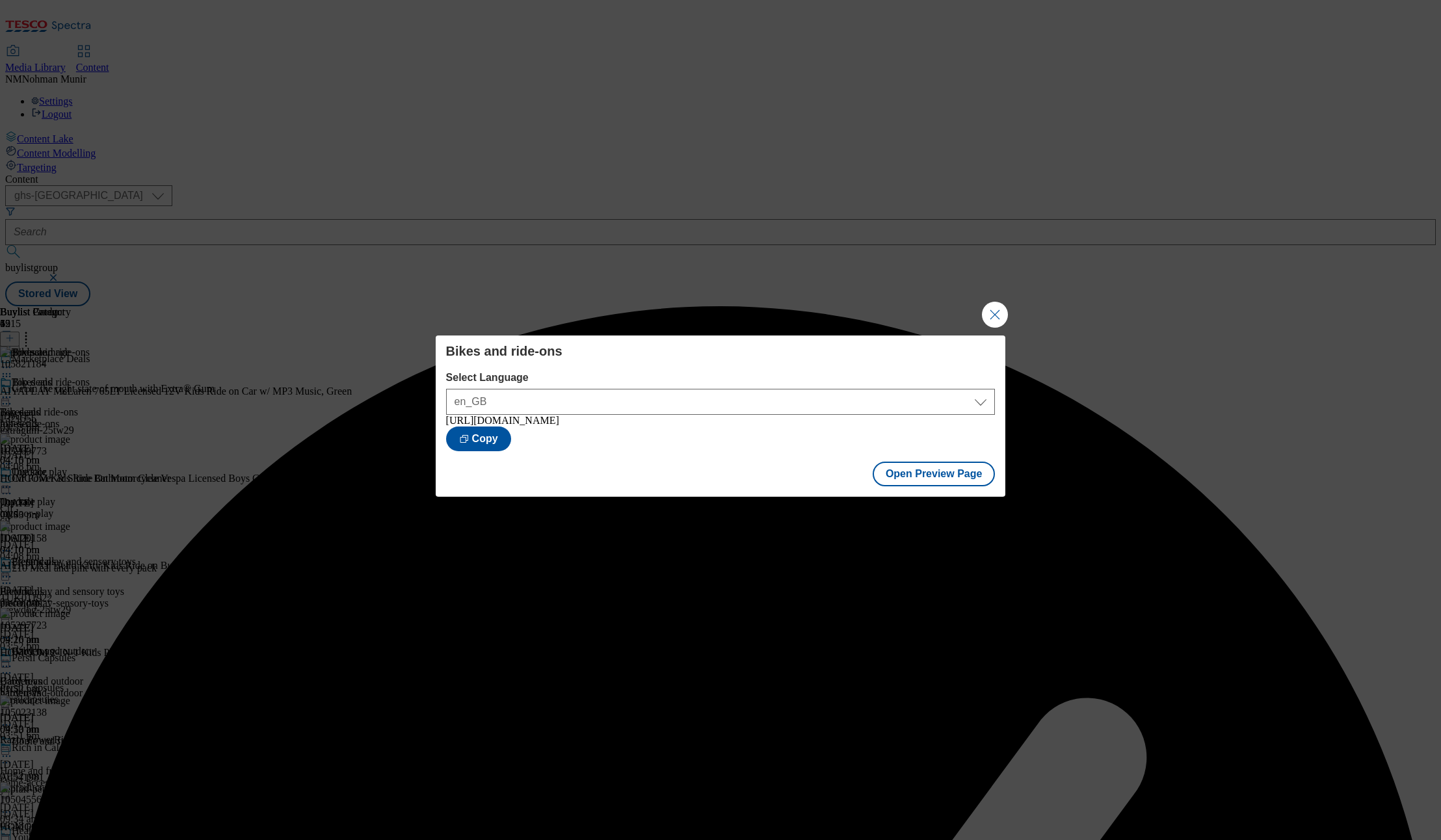
click at [980, 308] on div "Bikes and ride-ons Select Language en_GB en_GB https://www.tesco.com/groceries/…" at bounding box center [720, 420] width 1441 height 840
click at [987, 312] on button "Close Modal" at bounding box center [994, 314] width 26 height 26
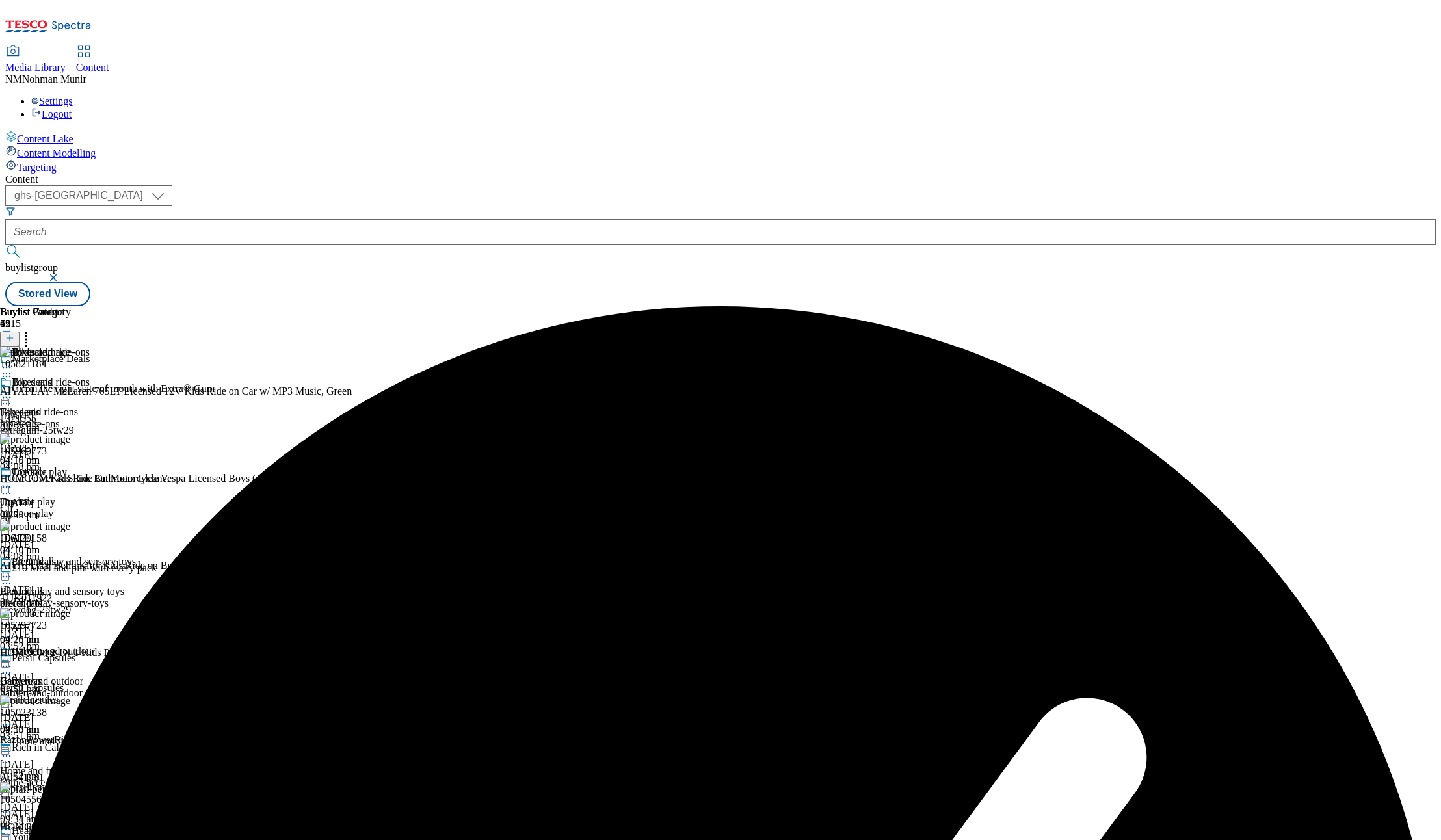
click at [13, 391] on icon at bounding box center [6, 397] width 13 height 13
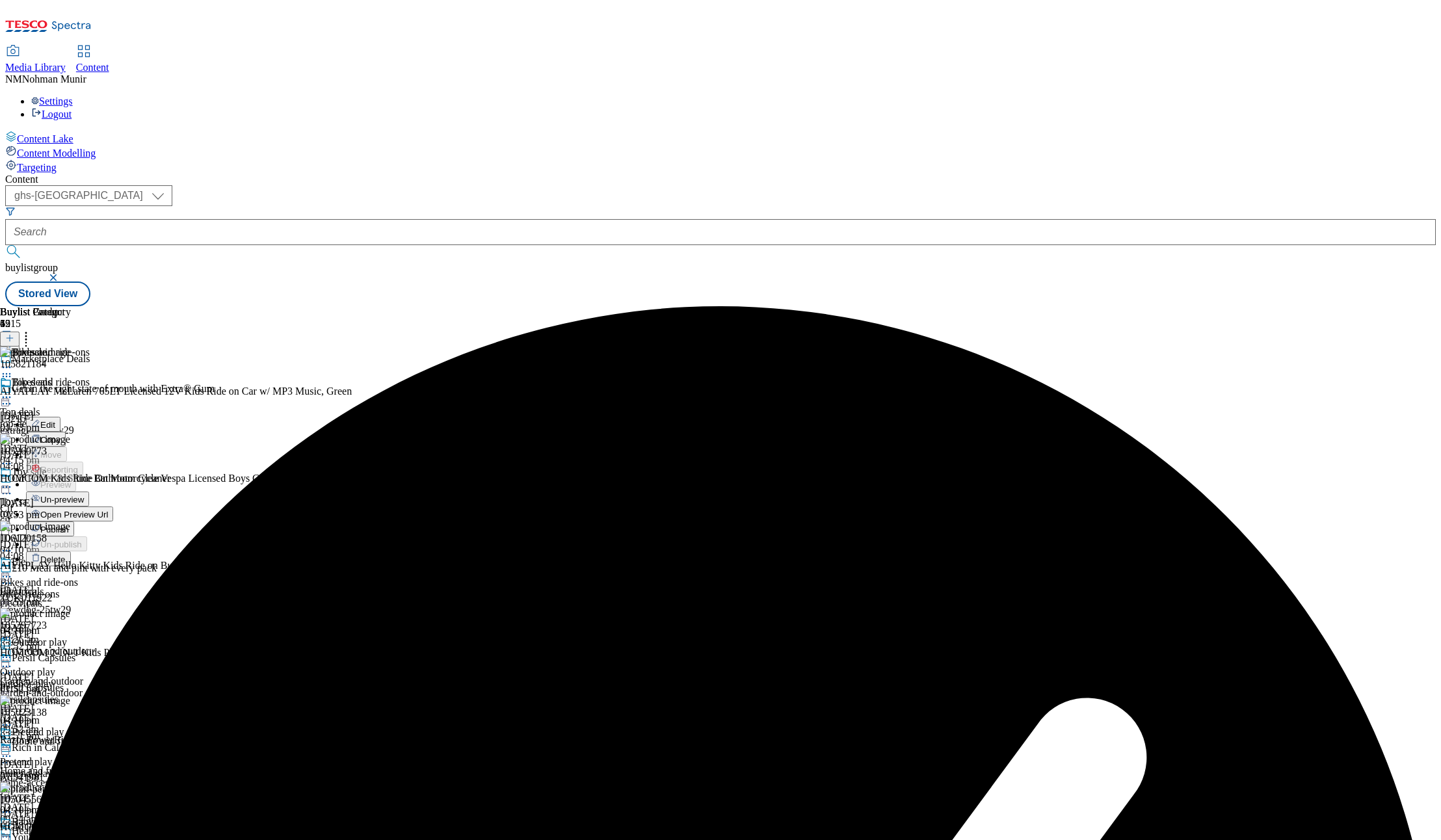
click at [69, 524] on span "Publish" at bounding box center [55, 529] width 29 height 10
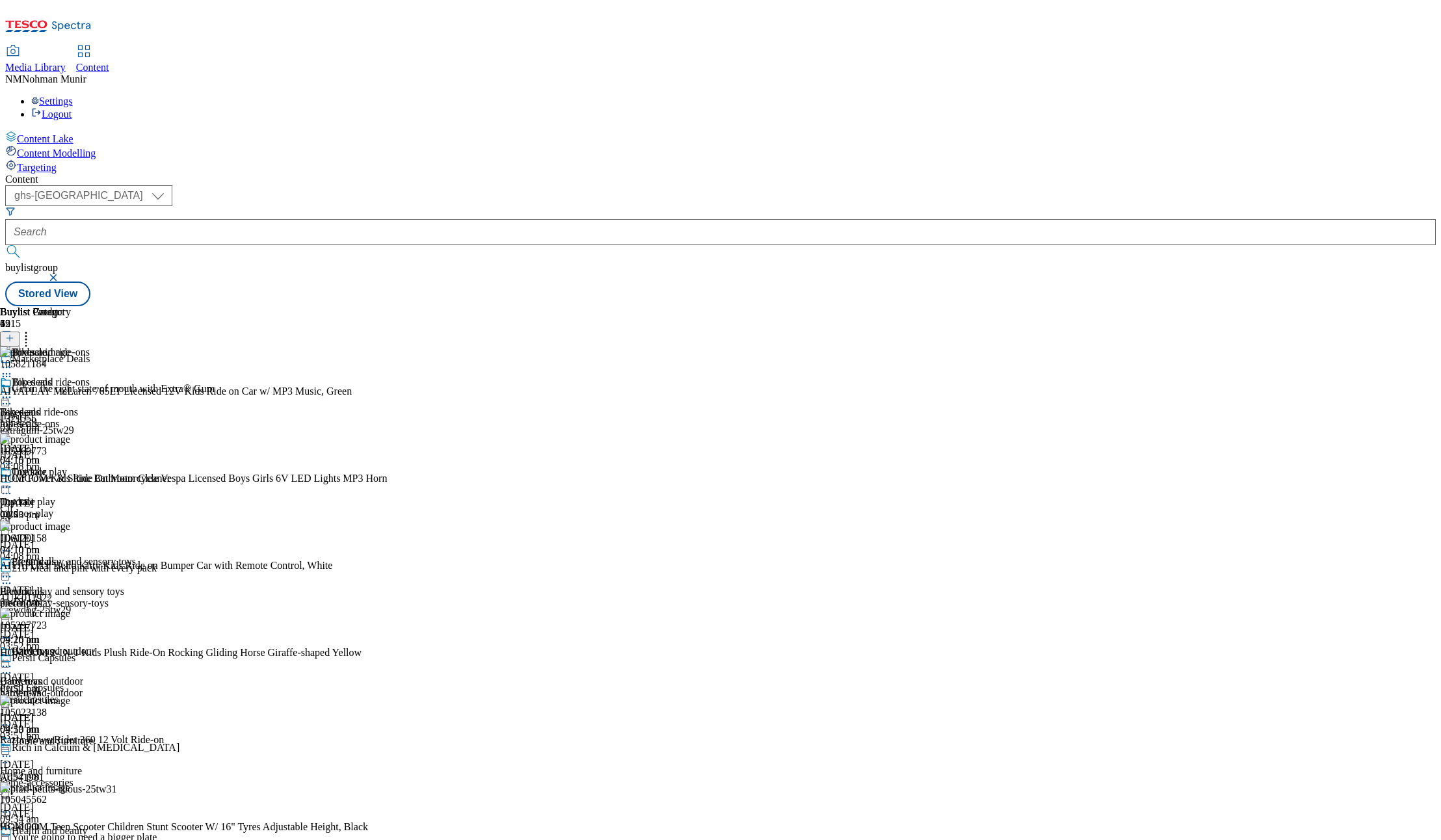
scroll to position [1017, 0]
